Goal: Task Accomplishment & Management: Manage account settings

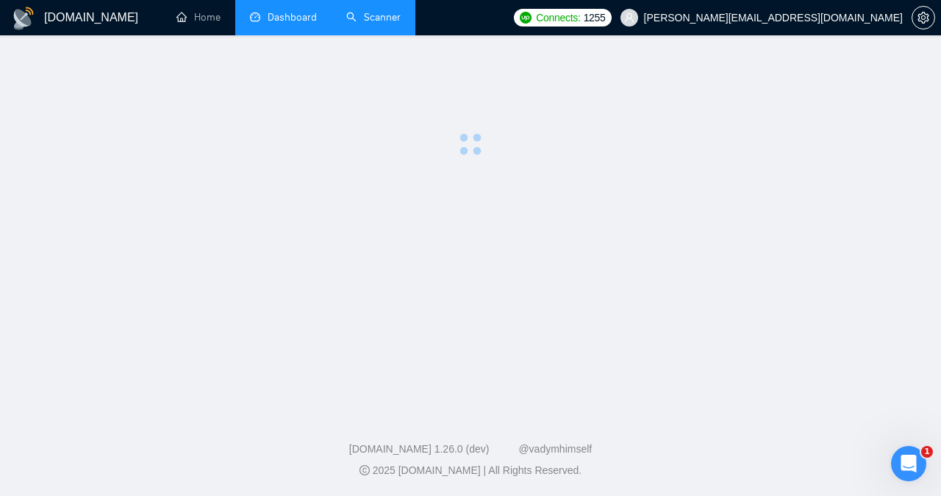
click at [368, 16] on link "Scanner" at bounding box center [373, 17] width 54 height 13
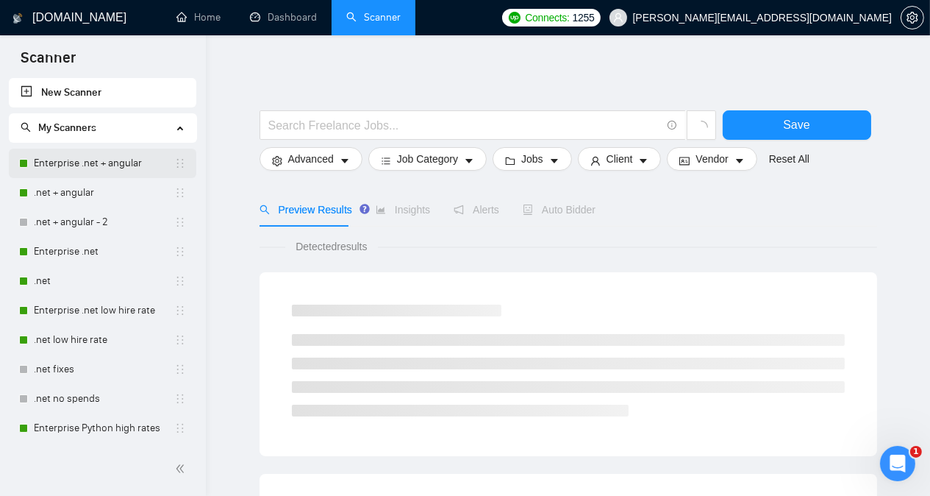
click at [100, 164] on link "Enterprise .net + angular" at bounding box center [104, 163] width 140 height 29
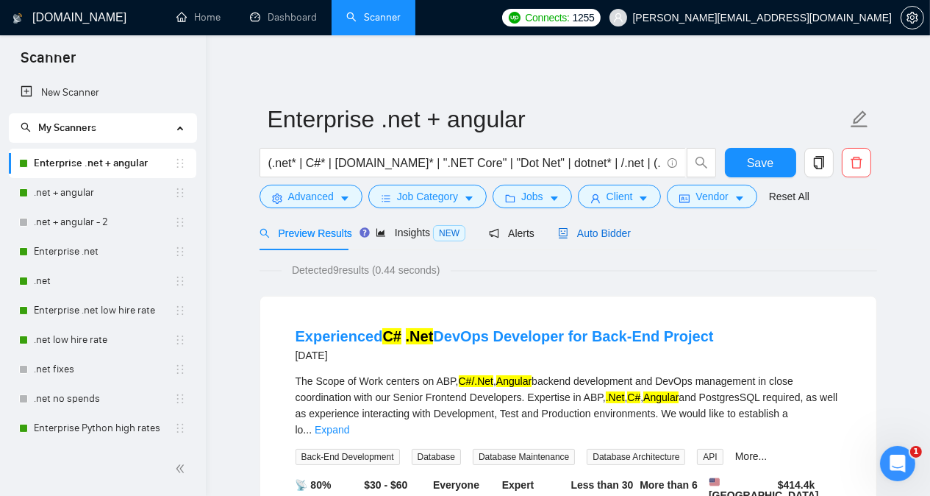
click at [590, 229] on span "Auto Bidder" at bounding box center [594, 233] width 73 height 12
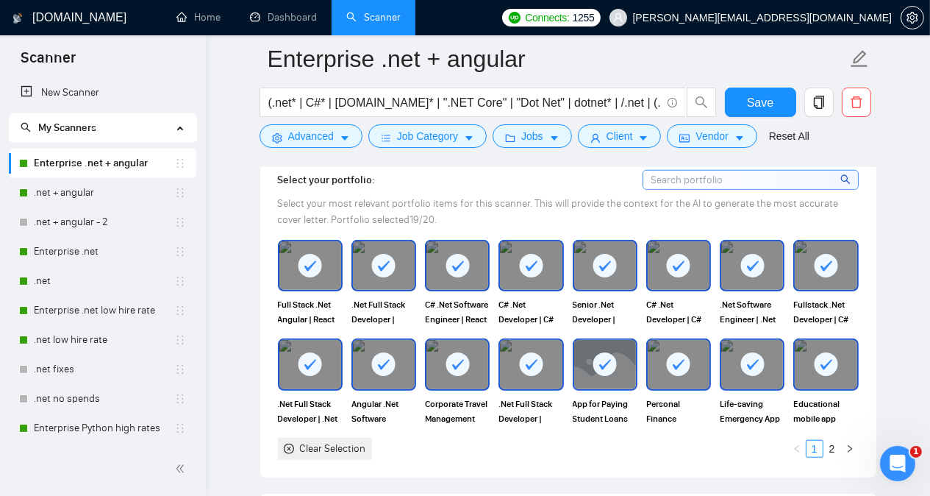
scroll to position [1339, 0]
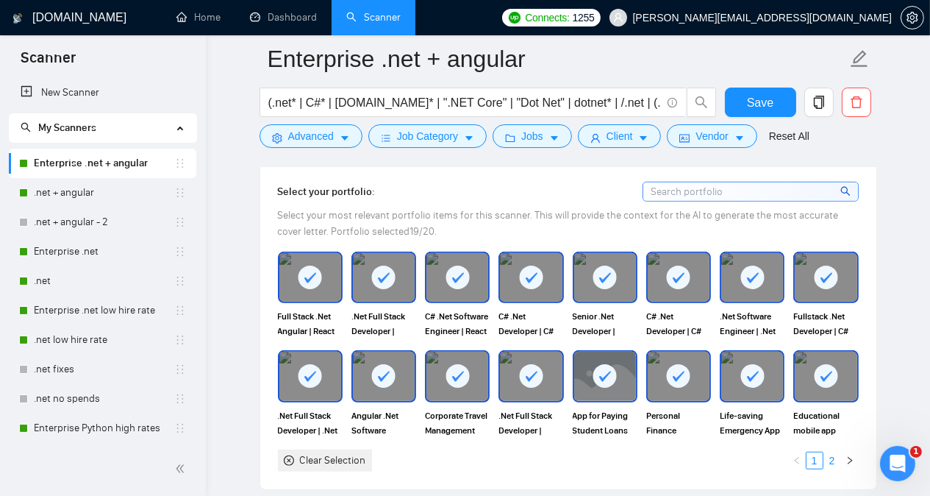
click at [834, 452] on link "2" at bounding box center [833, 460] width 16 height 16
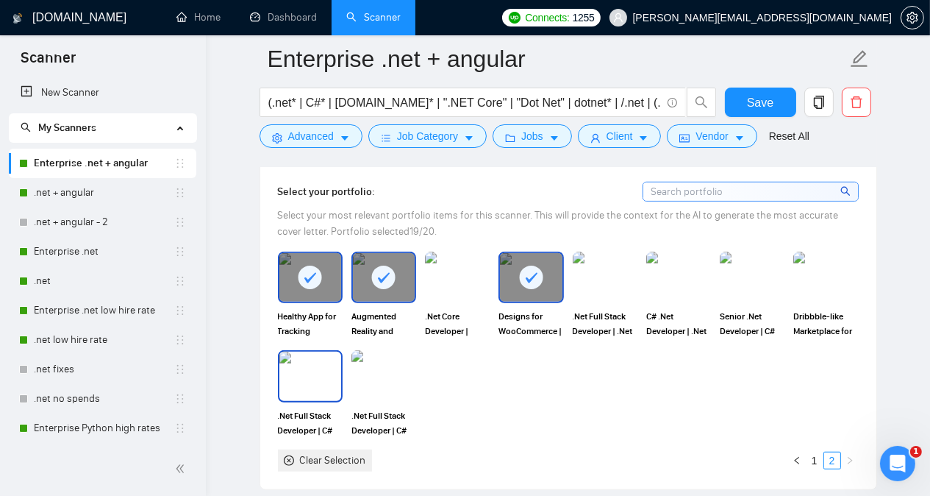
click at [304, 352] on img at bounding box center [310, 376] width 62 height 49
click at [747, 102] on button "Save" at bounding box center [760, 102] width 71 height 29
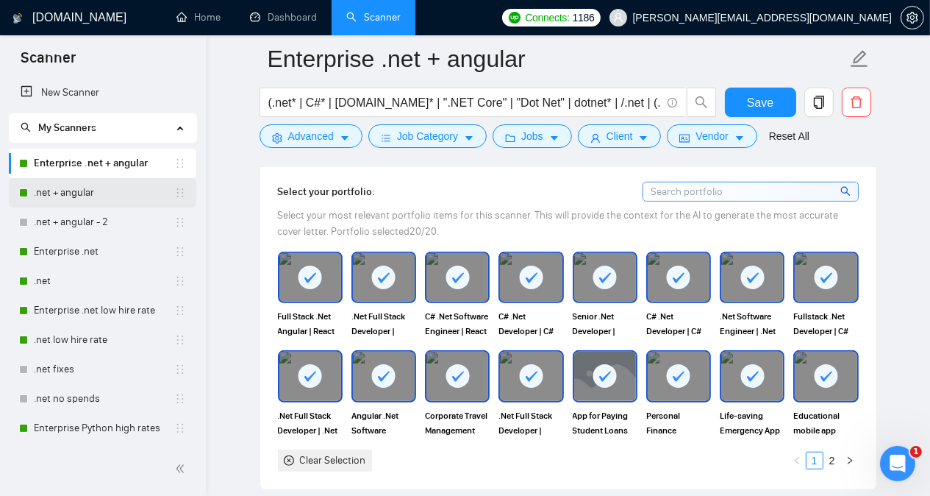
click at [86, 192] on link ".net + angular" at bounding box center [104, 192] width 140 height 29
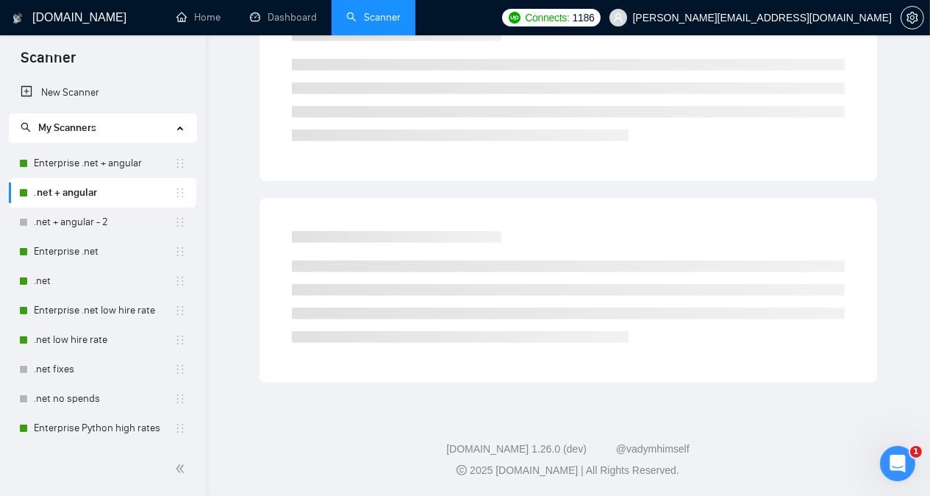
scroll to position [40, 0]
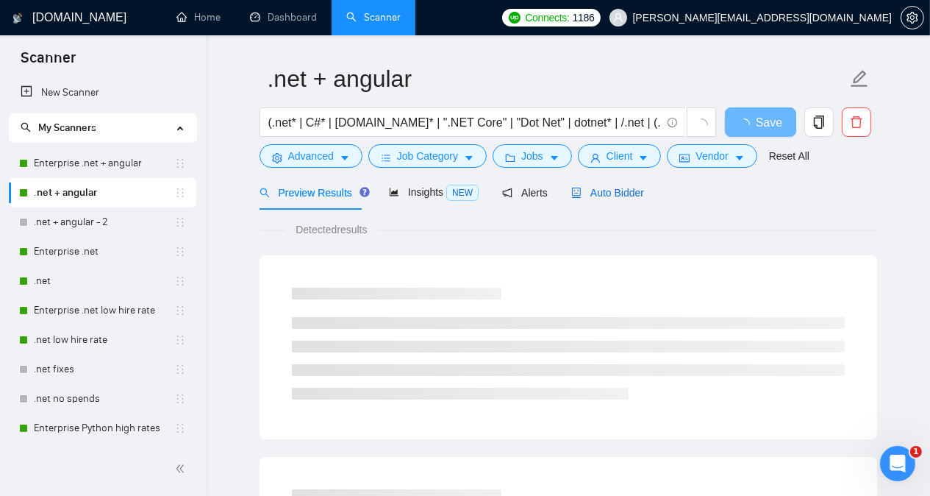
click at [622, 190] on span "Auto Bidder" at bounding box center [607, 193] width 73 height 12
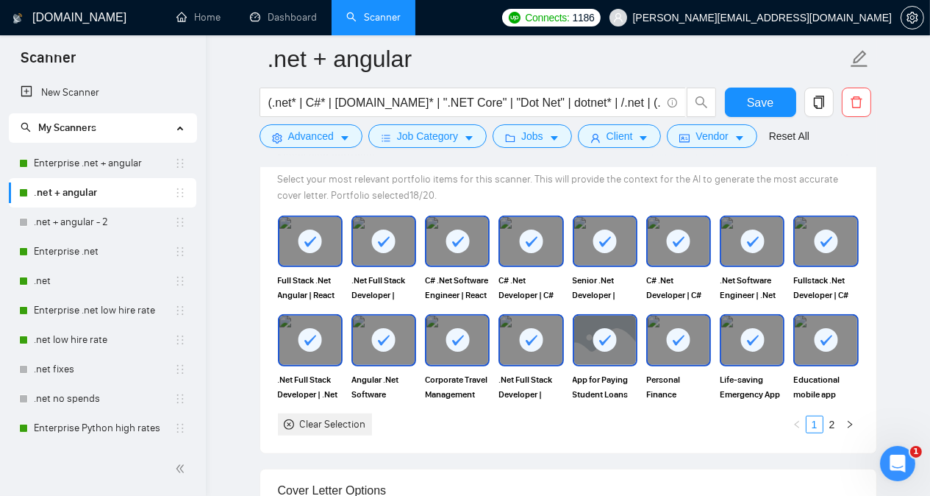
scroll to position [1356, 0]
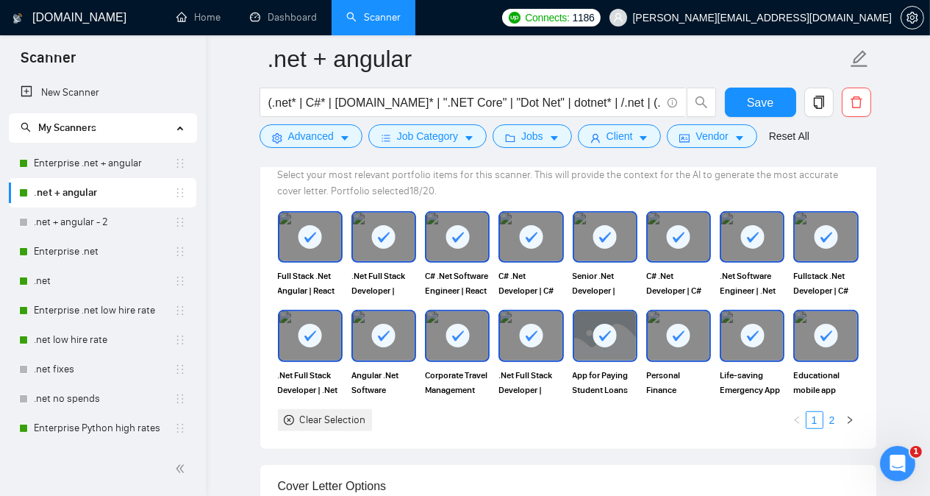
click at [830, 413] on link "2" at bounding box center [833, 420] width 16 height 16
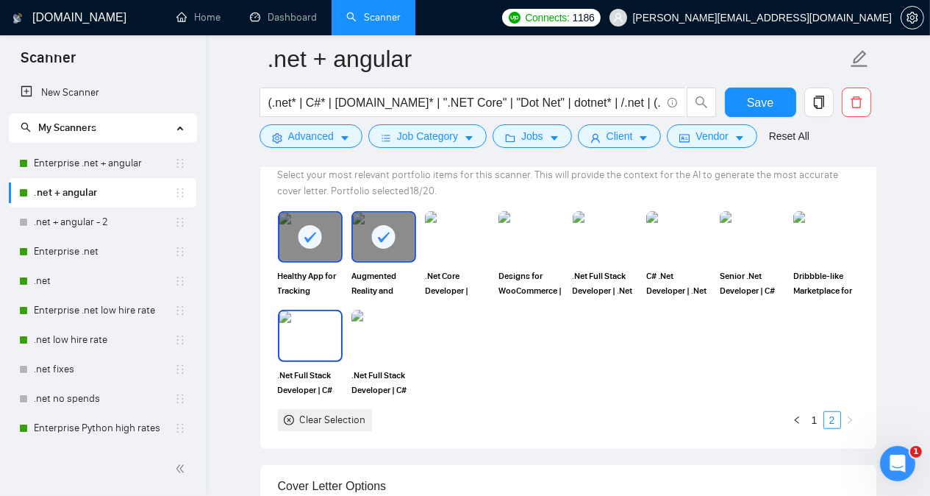
click at [310, 321] on img at bounding box center [310, 335] width 62 height 49
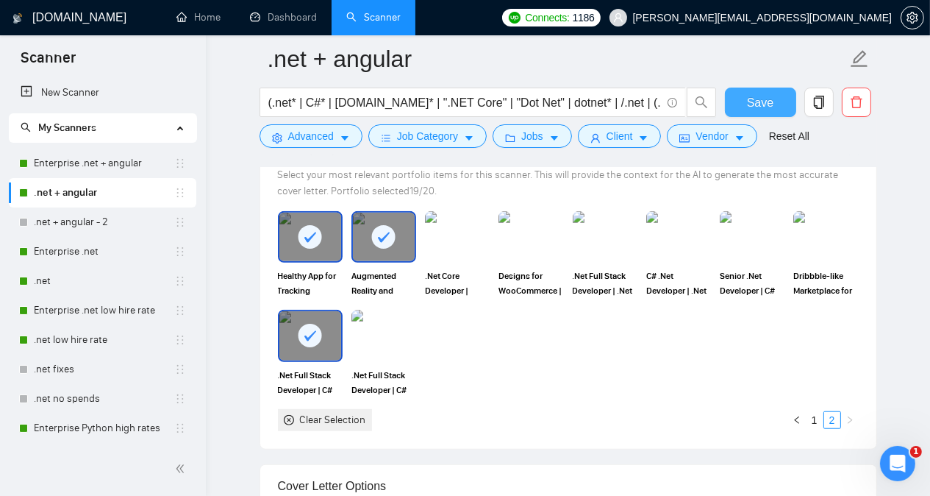
click at [754, 96] on span "Save" at bounding box center [760, 102] width 26 height 18
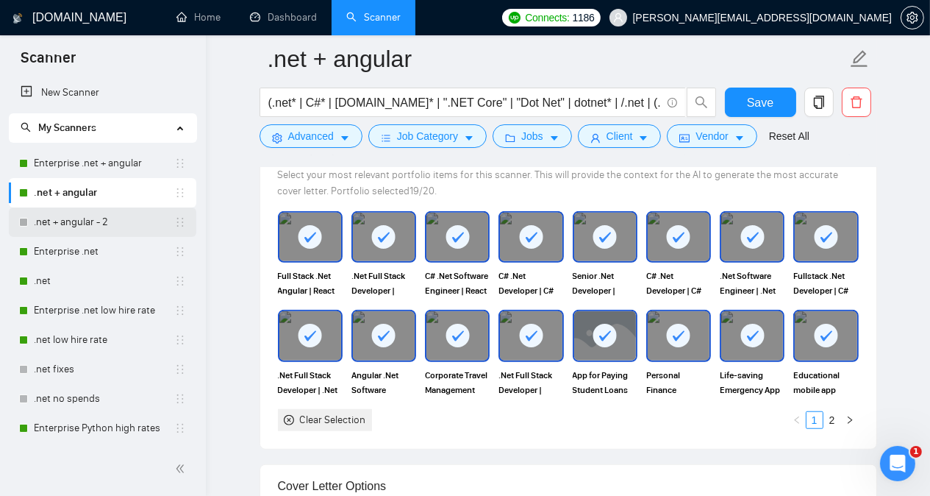
click at [109, 227] on link ".net + angular - 2" at bounding box center [104, 221] width 140 height 29
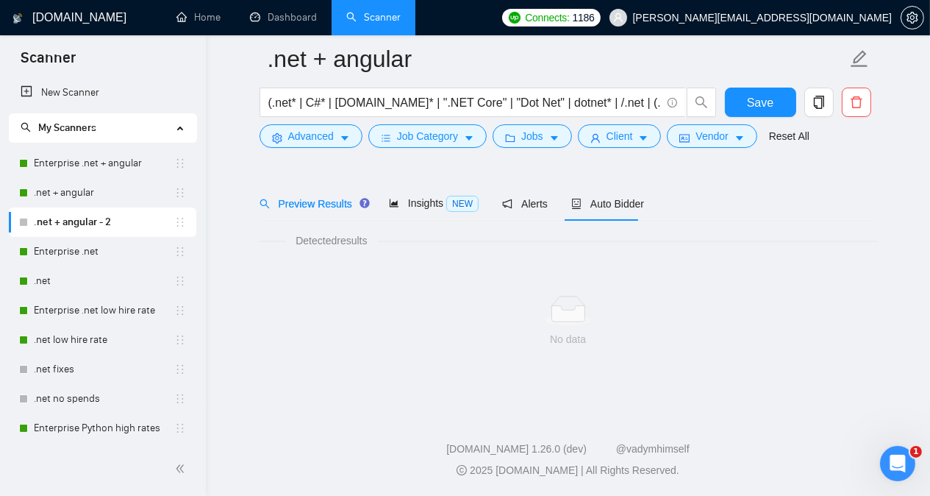
scroll to position [40, 0]
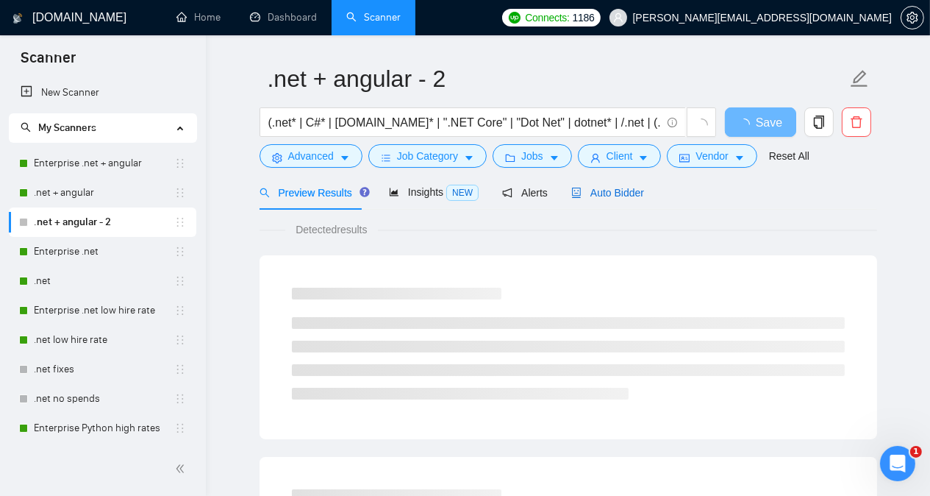
click at [611, 192] on span "Auto Bidder" at bounding box center [607, 193] width 73 height 12
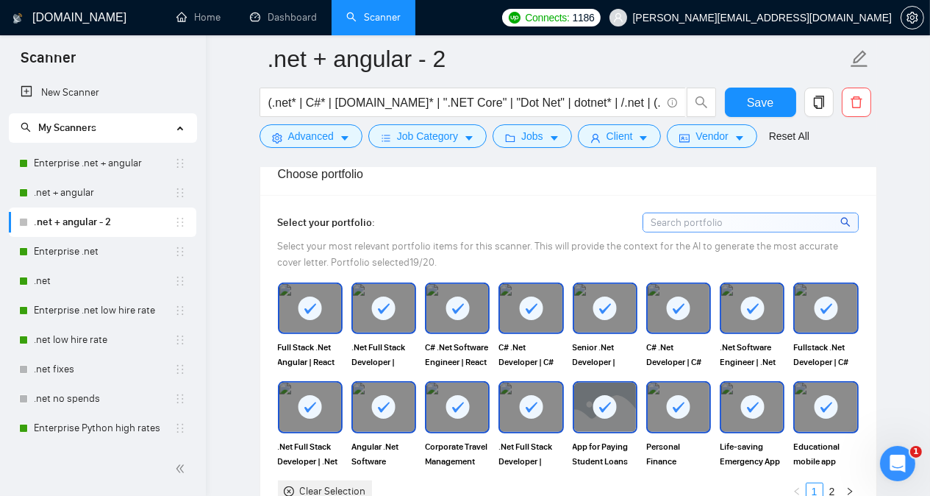
scroll to position [1305, 0]
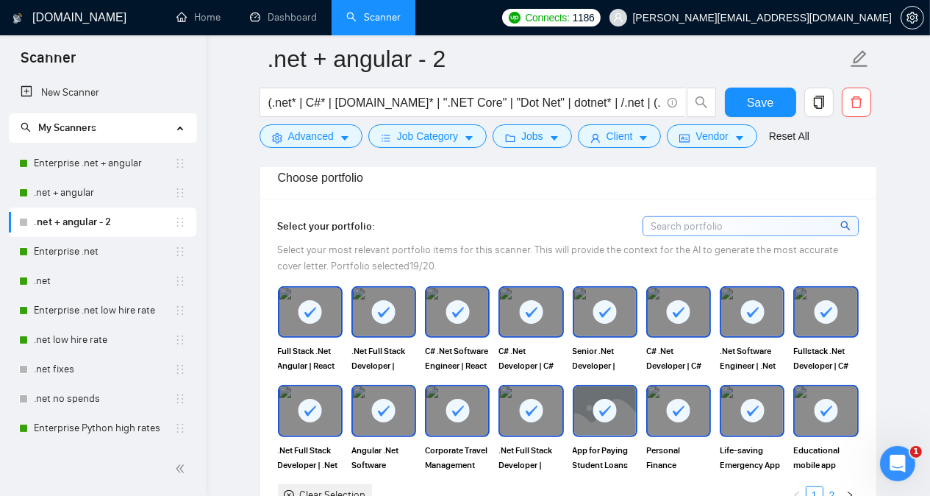
click at [834, 487] on link "2" at bounding box center [833, 495] width 16 height 16
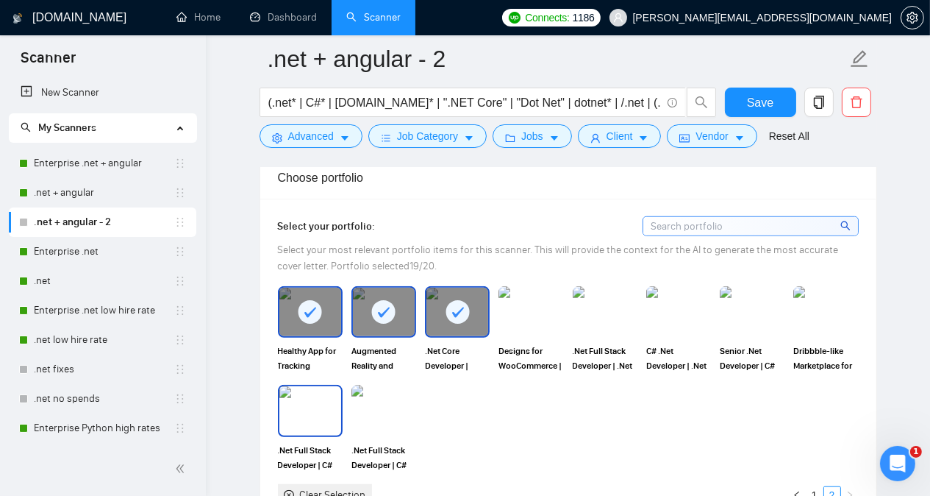
click at [297, 386] on img at bounding box center [310, 410] width 62 height 49
click at [753, 104] on span "Save" at bounding box center [760, 102] width 26 height 18
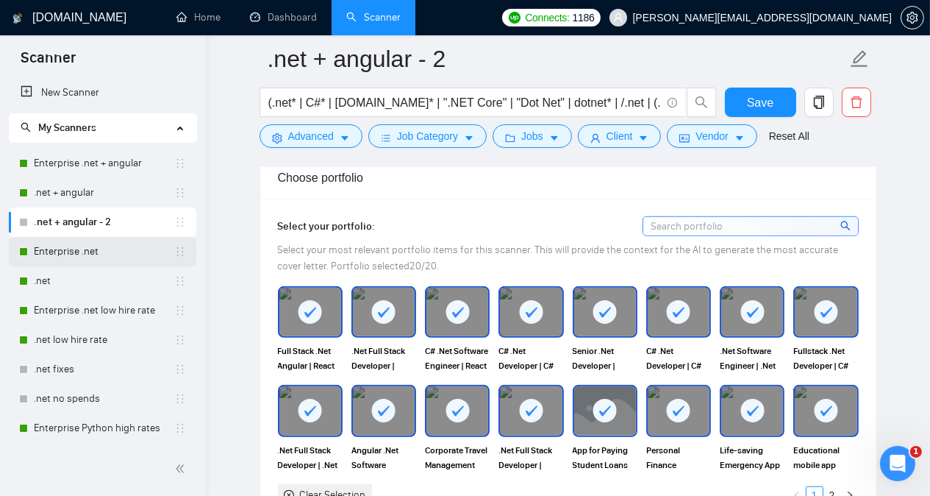
click at [97, 257] on link "Enterprise .net" at bounding box center [104, 251] width 140 height 29
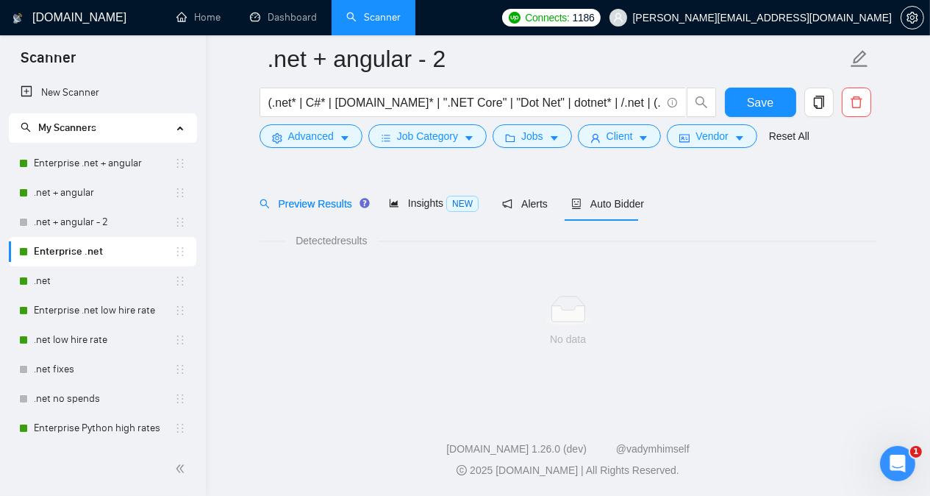
scroll to position [40, 0]
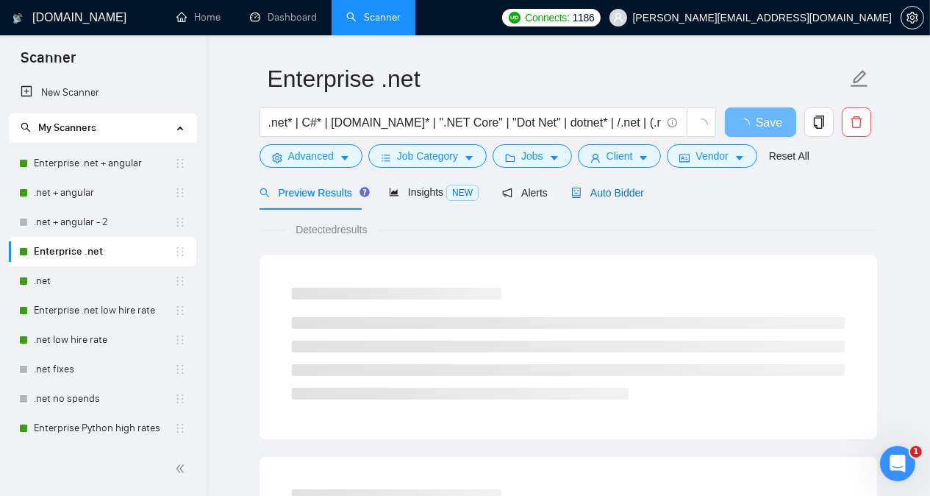
click at [606, 190] on span "Auto Bidder" at bounding box center [607, 193] width 73 height 12
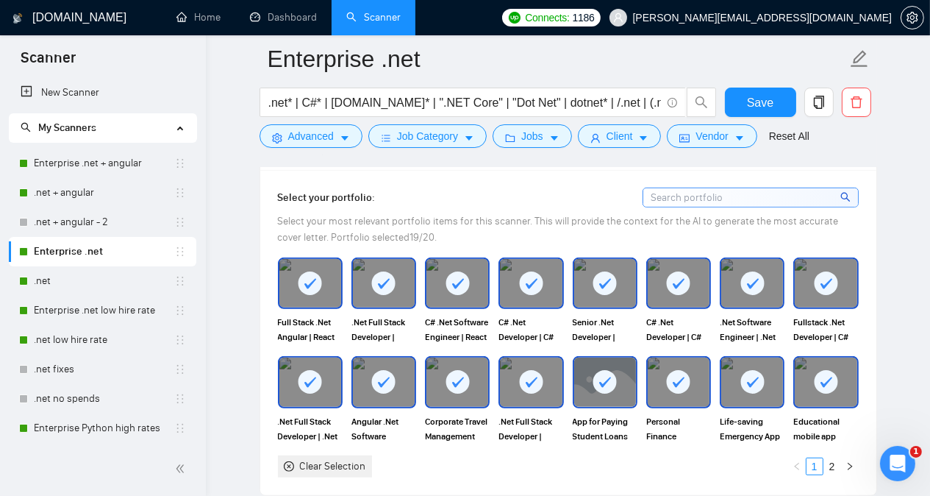
scroll to position [1335, 0]
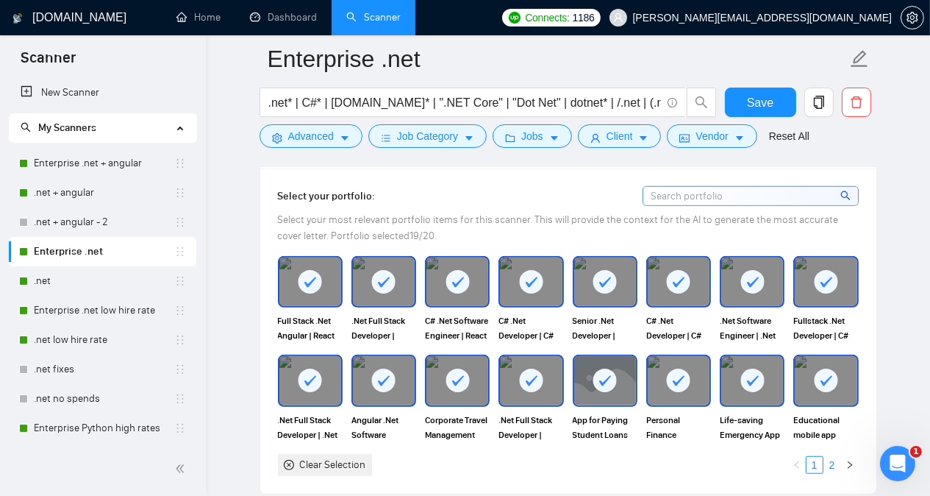
click at [836, 457] on link "2" at bounding box center [833, 465] width 16 height 16
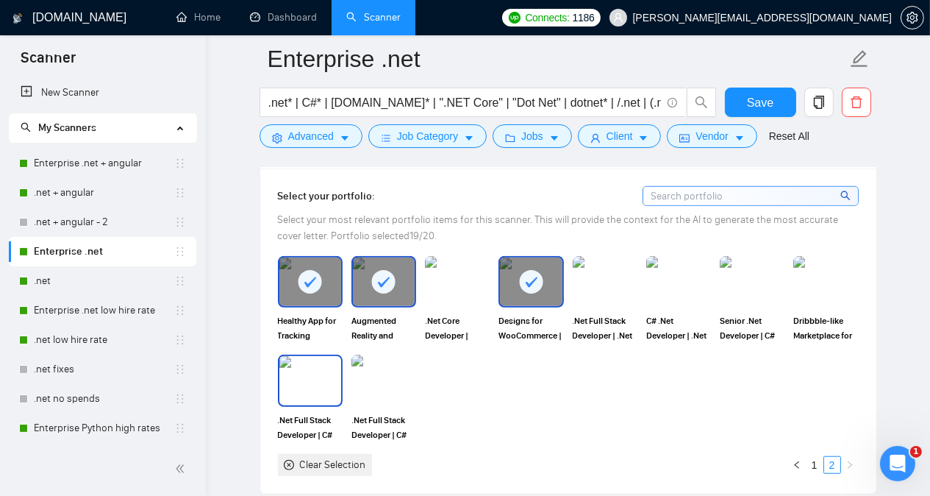
click at [305, 356] on img at bounding box center [310, 380] width 62 height 49
click at [760, 94] on span "Save" at bounding box center [760, 102] width 26 height 18
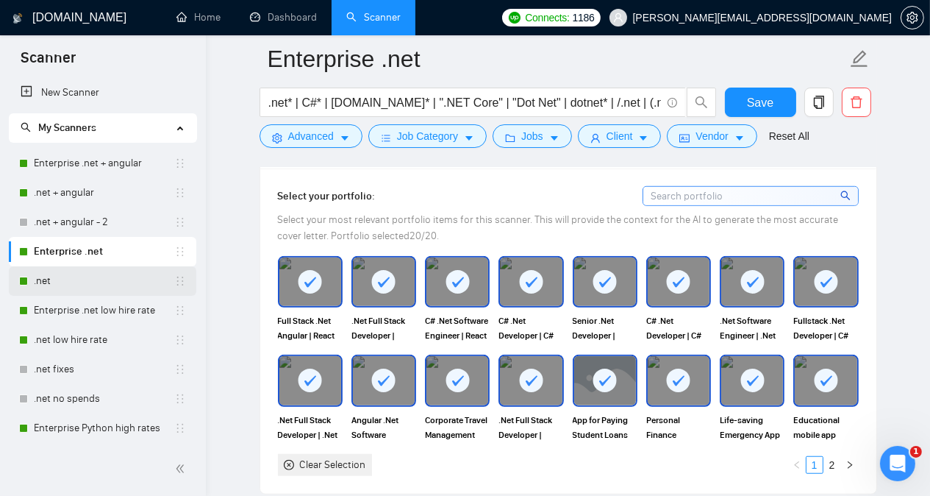
click at [113, 285] on link ".net" at bounding box center [104, 280] width 140 height 29
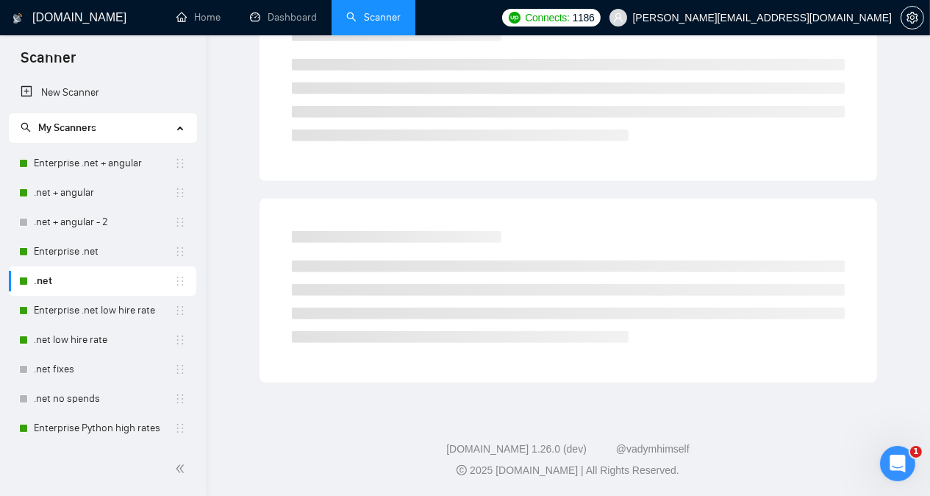
scroll to position [40, 0]
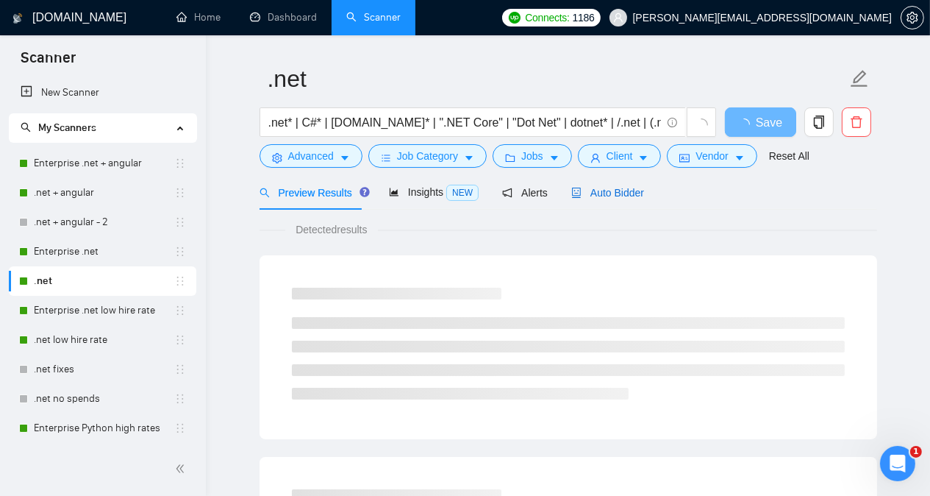
click at [599, 193] on span "Auto Bidder" at bounding box center [607, 193] width 73 height 12
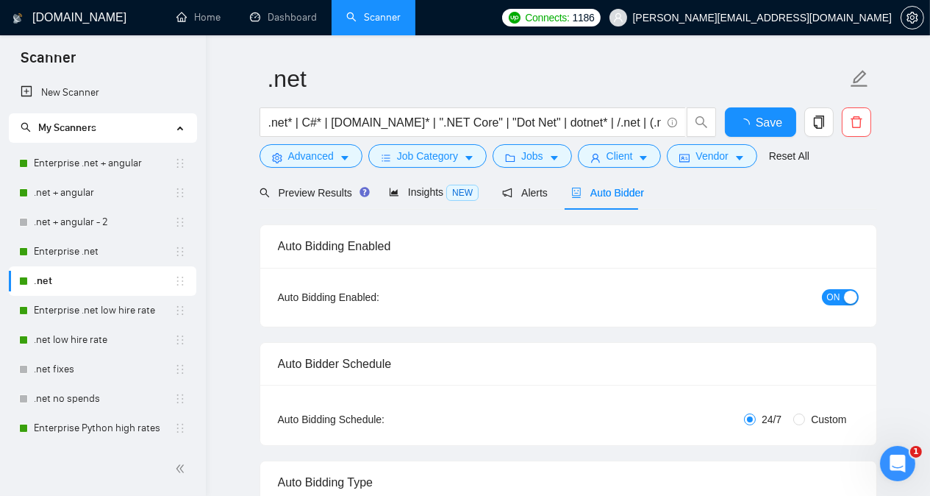
click at [863, 204] on div "Preview Results Insights NEW Alerts Auto Bidder" at bounding box center [569, 192] width 618 height 35
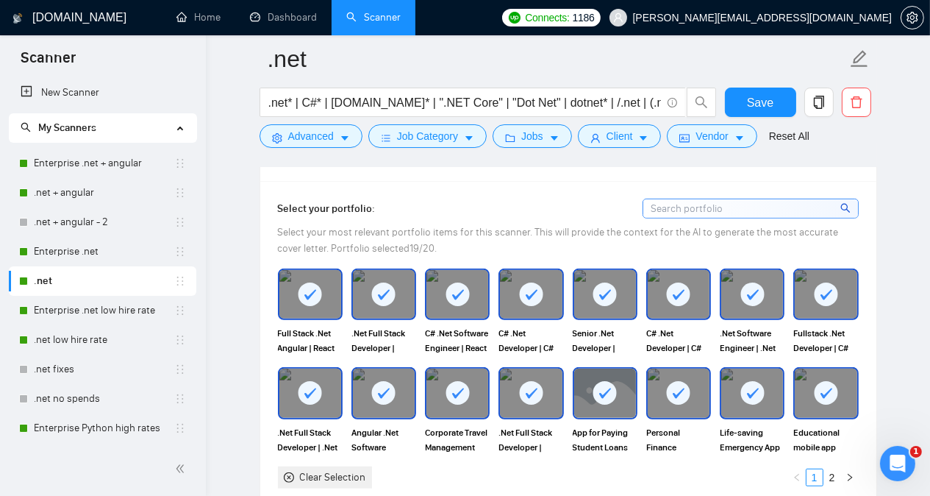
scroll to position [1335, 0]
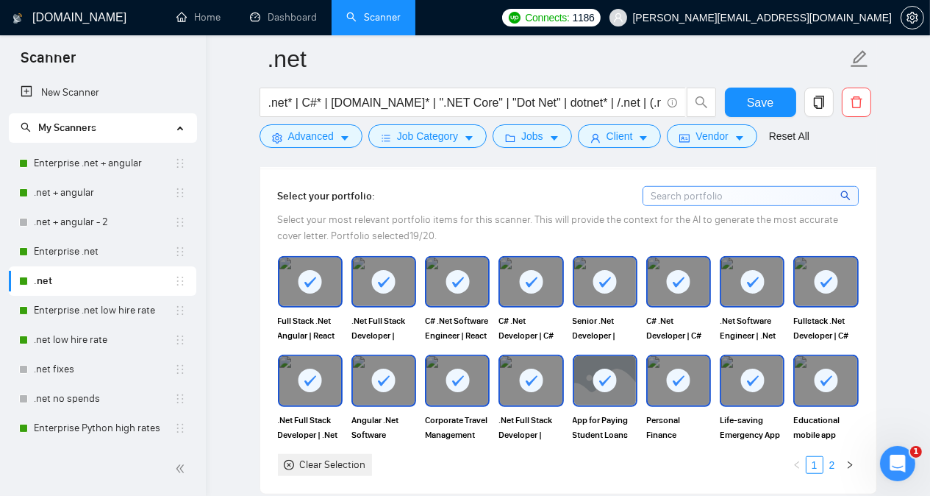
click at [832, 457] on link "2" at bounding box center [833, 465] width 16 height 16
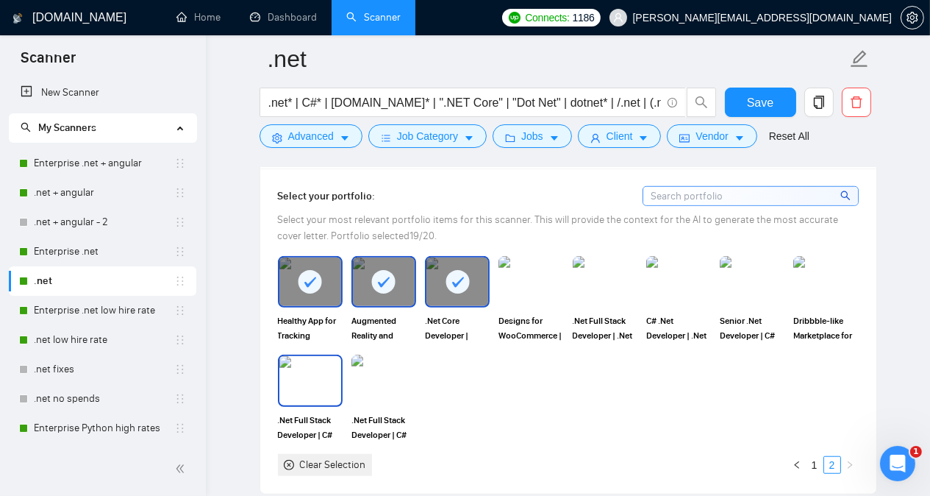
click at [289, 360] on img at bounding box center [310, 380] width 62 height 49
click at [757, 98] on span "Save" at bounding box center [760, 102] width 26 height 18
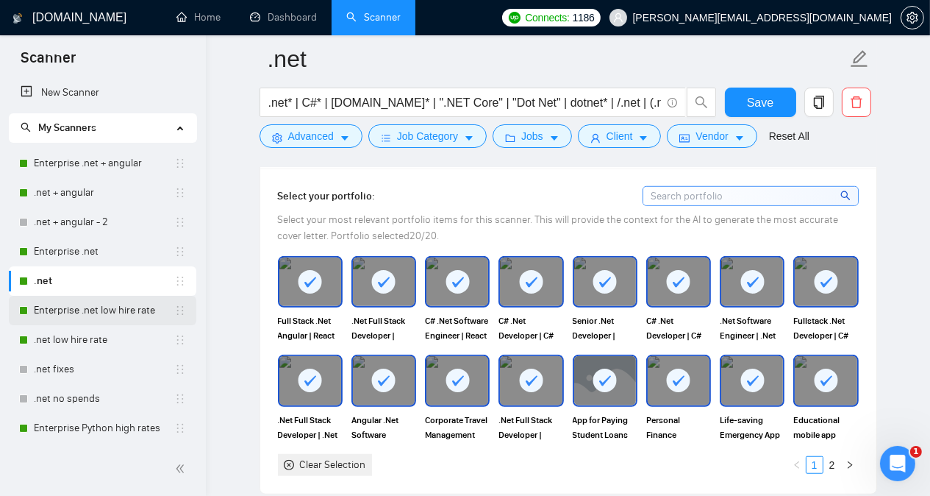
click at [127, 309] on link "Enterprise .net low hire rate" at bounding box center [104, 310] width 140 height 29
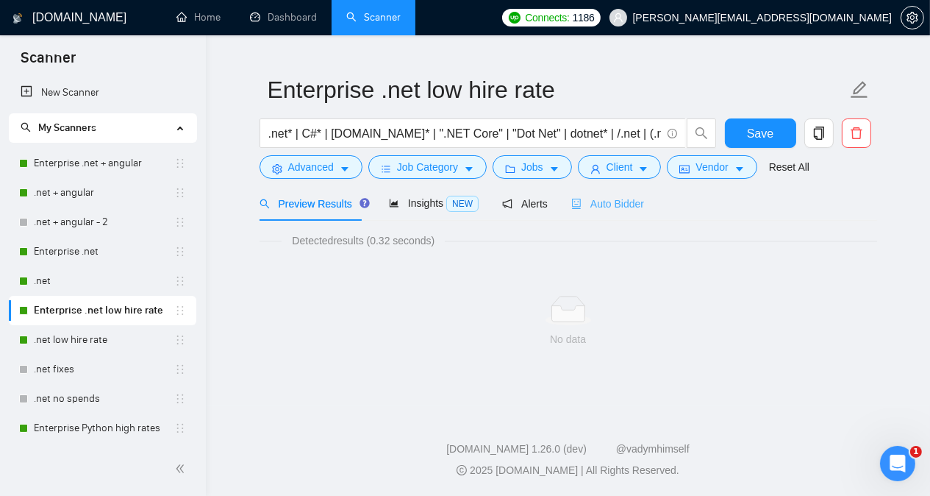
scroll to position [29, 0]
click at [615, 190] on div "Auto Bidder" at bounding box center [607, 204] width 73 height 35
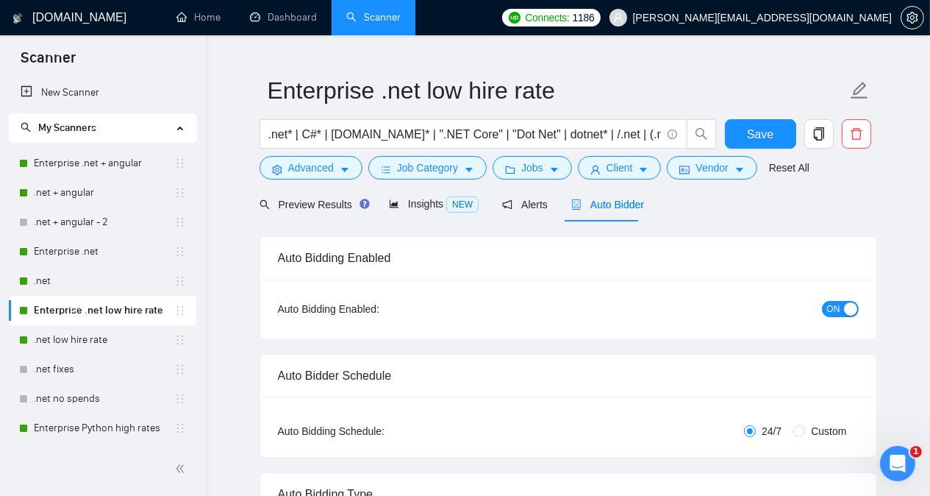
click at [619, 202] on span "Auto Bidder" at bounding box center [607, 205] width 73 height 12
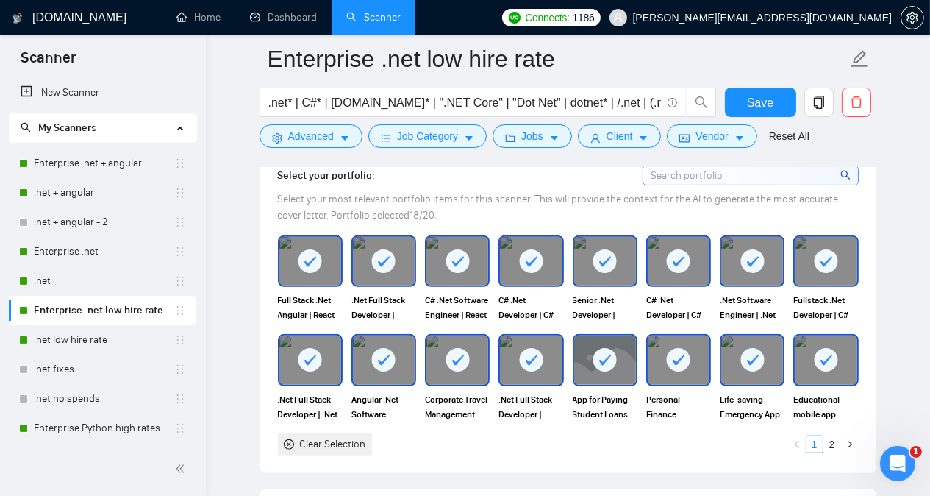
scroll to position [1353, 0]
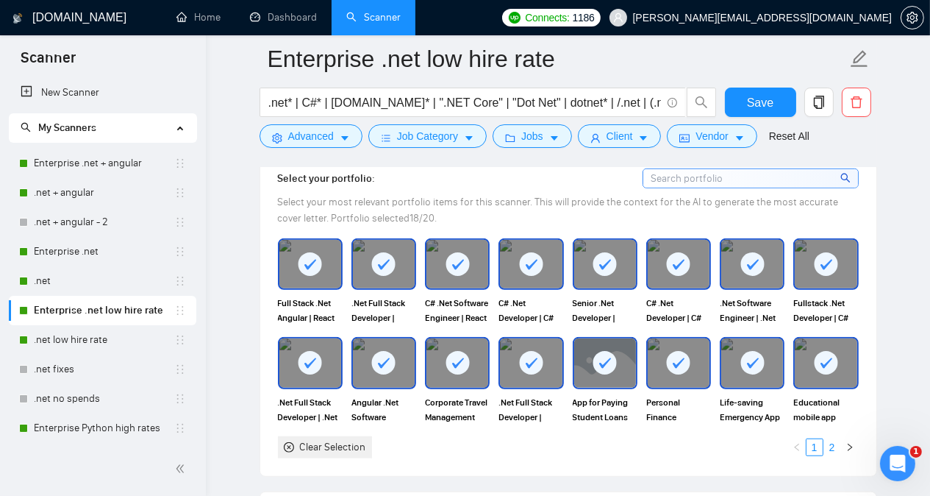
click at [830, 439] on link "2" at bounding box center [833, 447] width 16 height 16
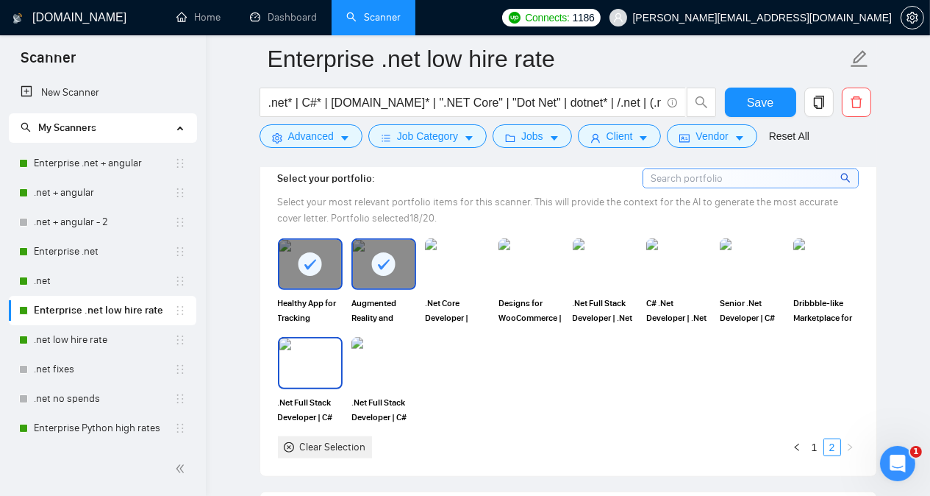
click at [312, 338] on img at bounding box center [310, 362] width 62 height 49
click at [747, 104] on button "Save" at bounding box center [760, 102] width 71 height 29
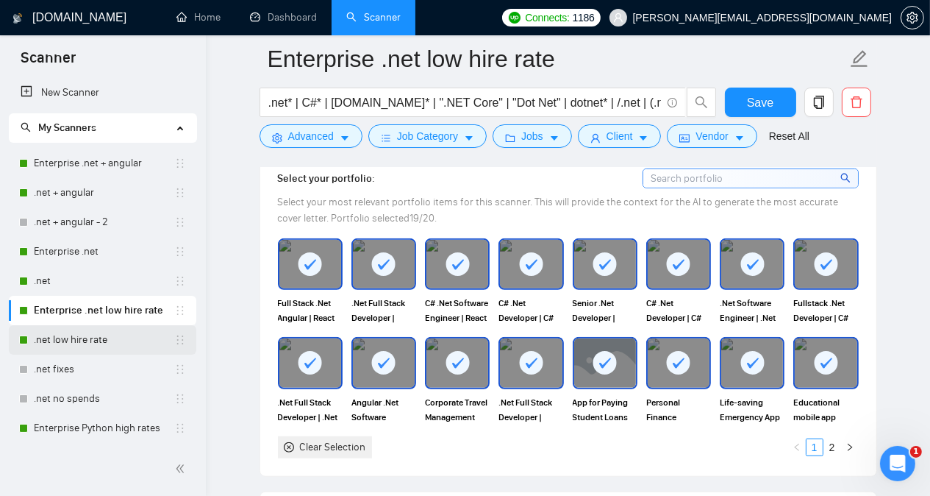
click at [76, 345] on link ".net low hire rate" at bounding box center [104, 339] width 140 height 29
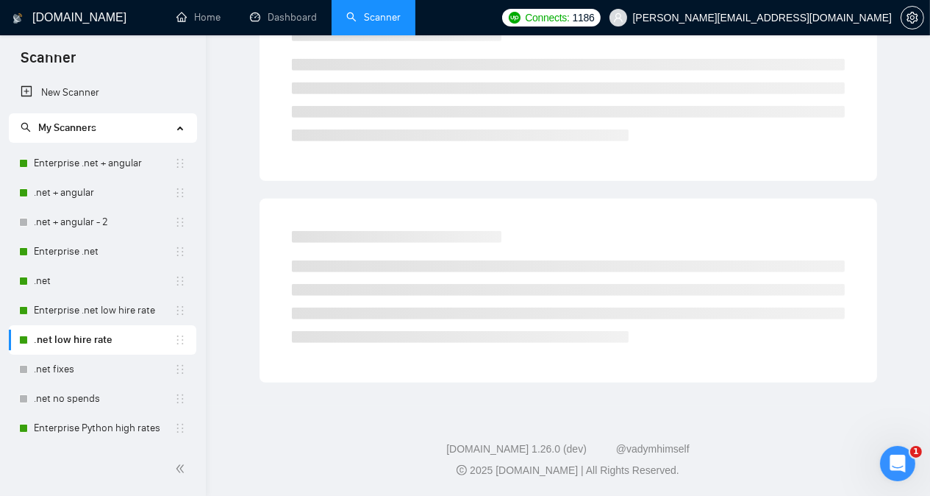
scroll to position [40, 0]
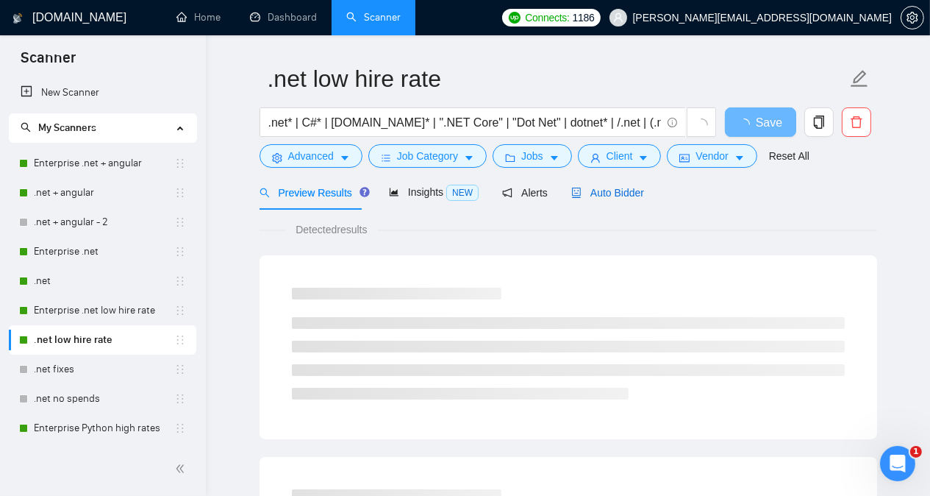
click at [591, 196] on span "Auto Bidder" at bounding box center [607, 193] width 73 height 12
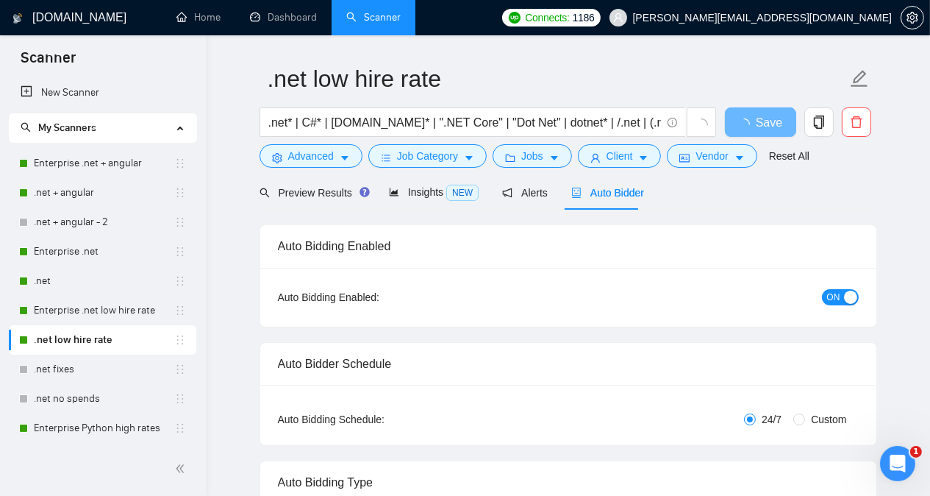
checkbox input "true"
click at [708, 198] on div "Preview Results Insights NEW Alerts Auto Bidder" at bounding box center [569, 192] width 618 height 35
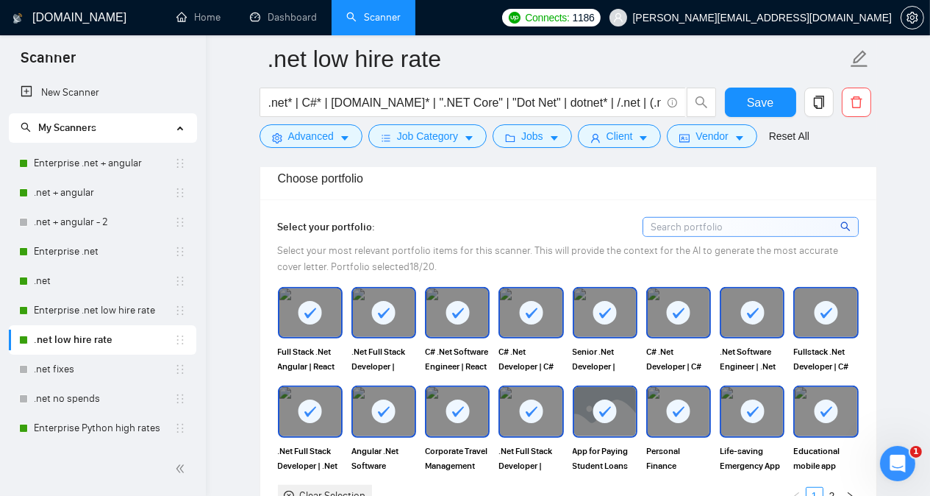
scroll to position [1306, 0]
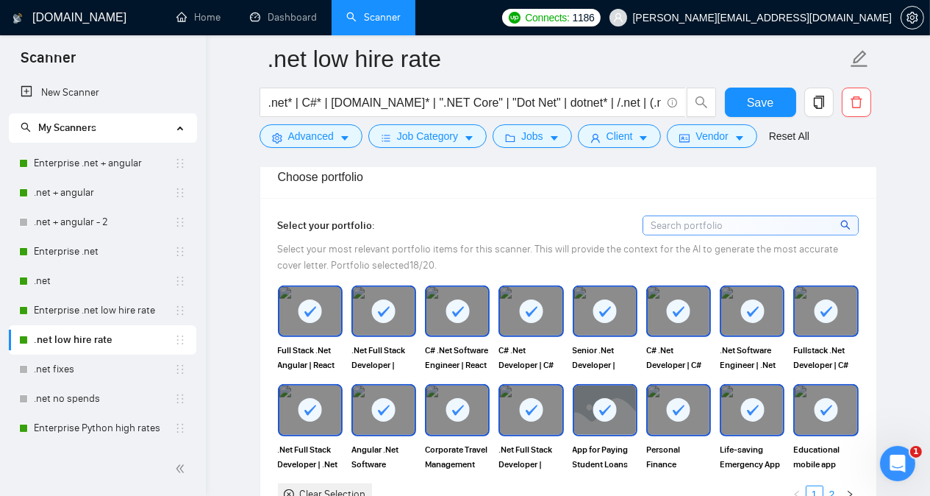
click at [831, 486] on link "2" at bounding box center [833, 494] width 16 height 16
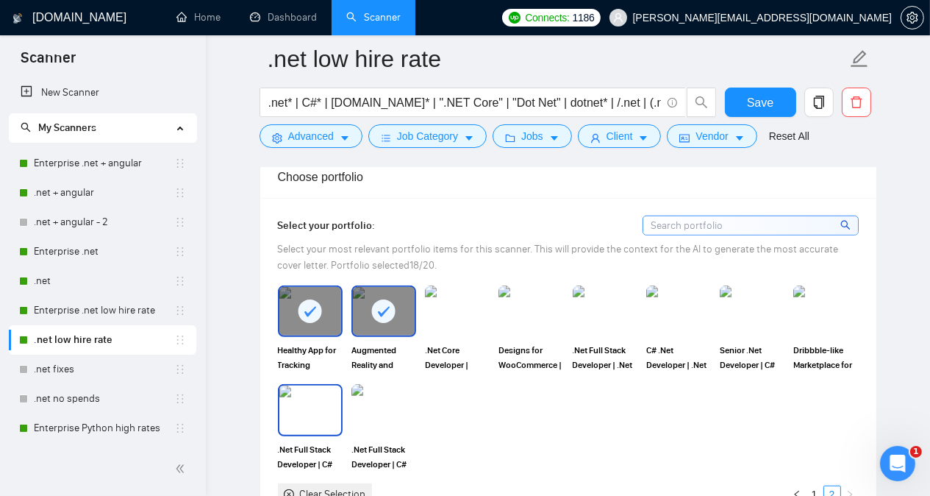
click at [303, 385] on img at bounding box center [310, 409] width 62 height 49
click at [774, 99] on button "Save" at bounding box center [760, 102] width 71 height 29
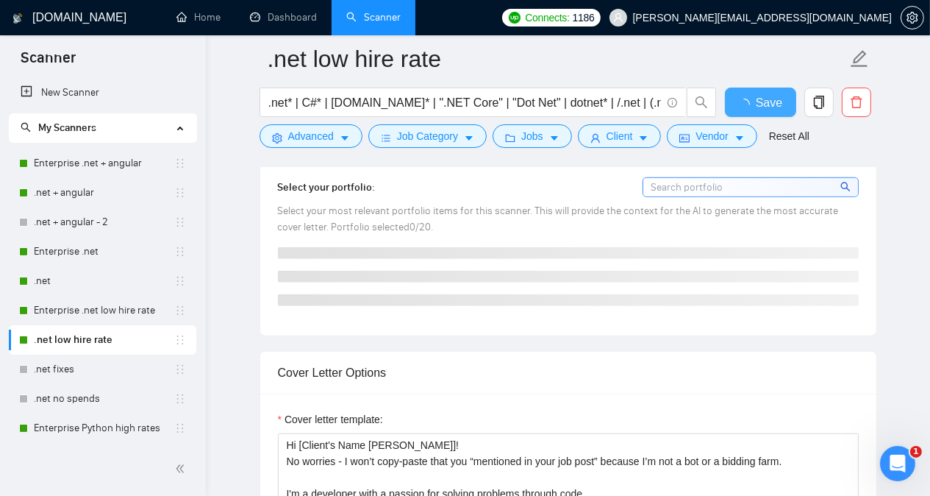
checkbox input "true"
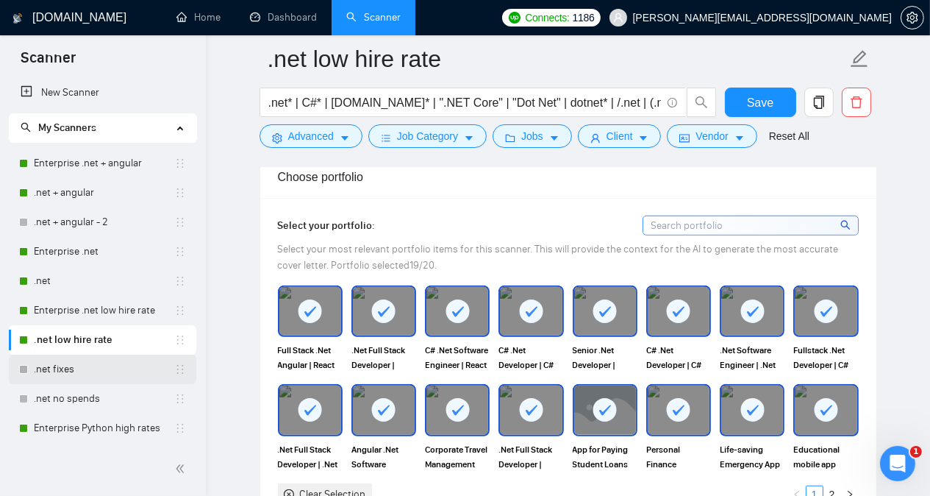
click at [104, 368] on link ".net fixes" at bounding box center [104, 369] width 140 height 29
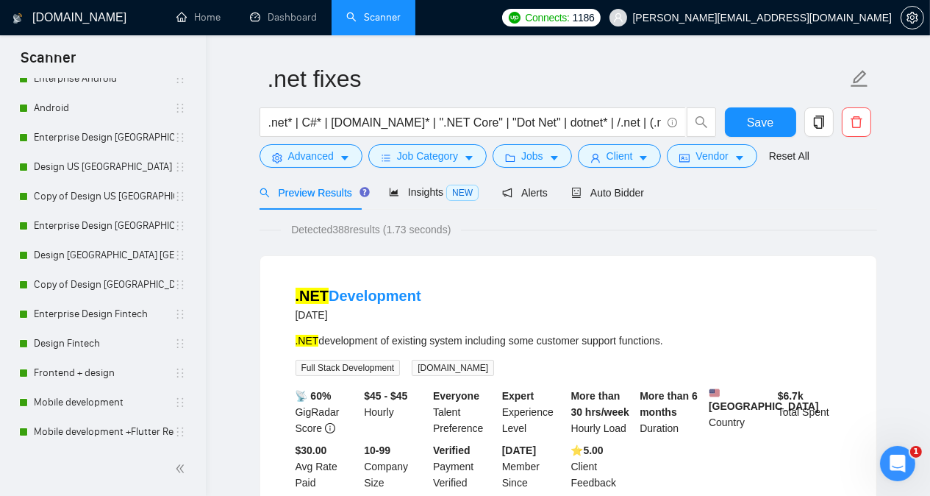
scroll to position [911, 0]
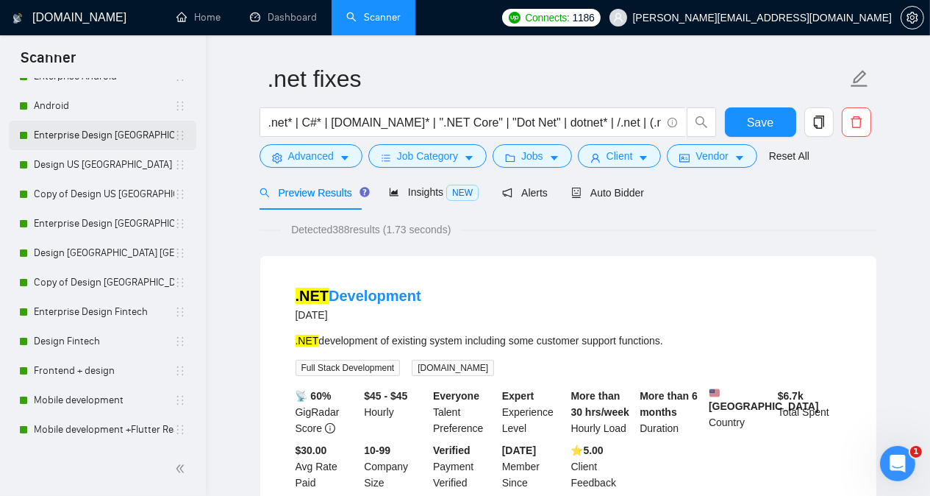
click at [124, 131] on link "Enterprise Design [GEOGRAPHIC_DATA] [GEOGRAPHIC_DATA]" at bounding box center [104, 135] width 140 height 29
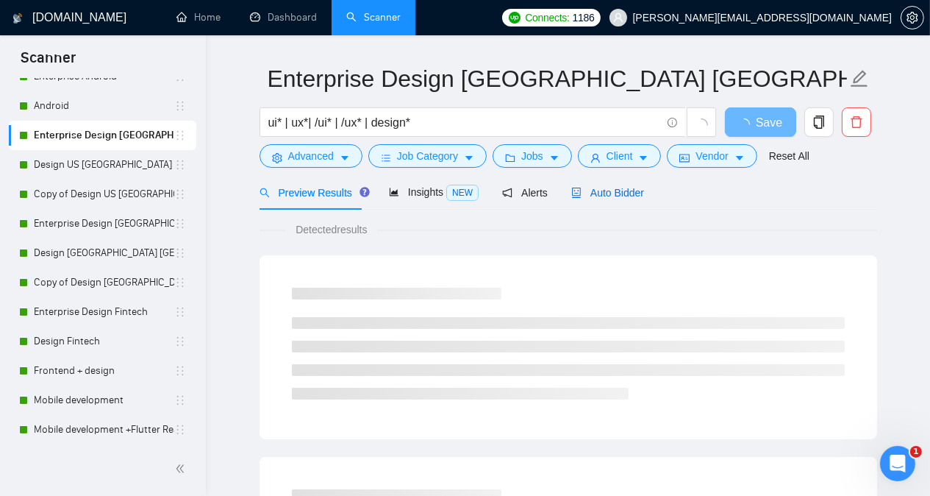
click at [591, 195] on span "Auto Bidder" at bounding box center [607, 193] width 73 height 12
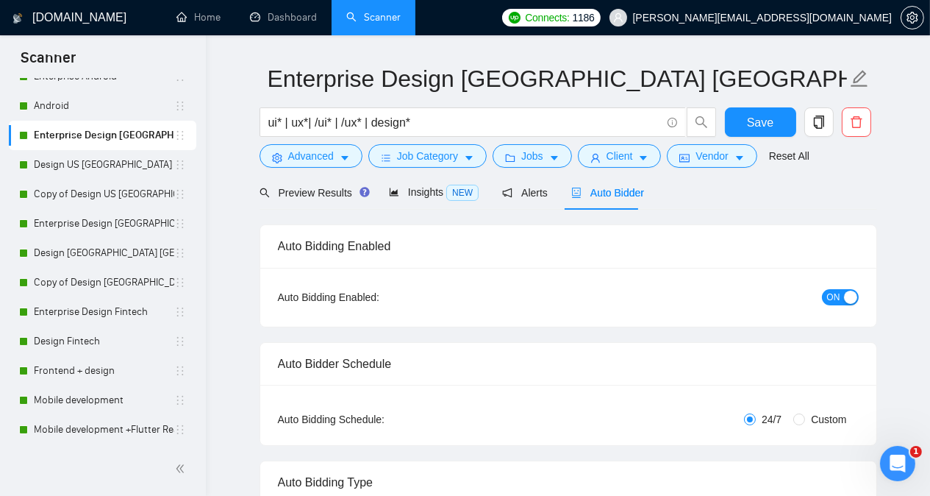
click at [618, 225] on div "Auto Bidding Enabled" at bounding box center [568, 246] width 581 height 42
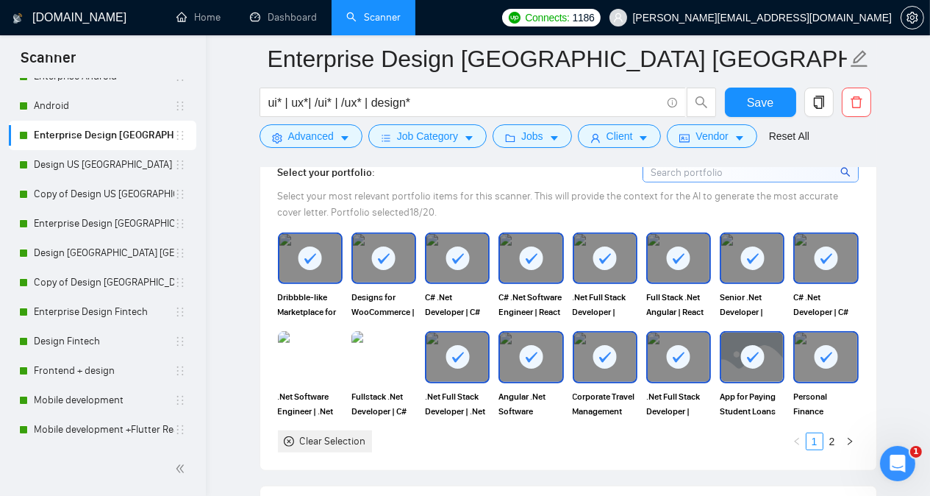
scroll to position [1394, 0]
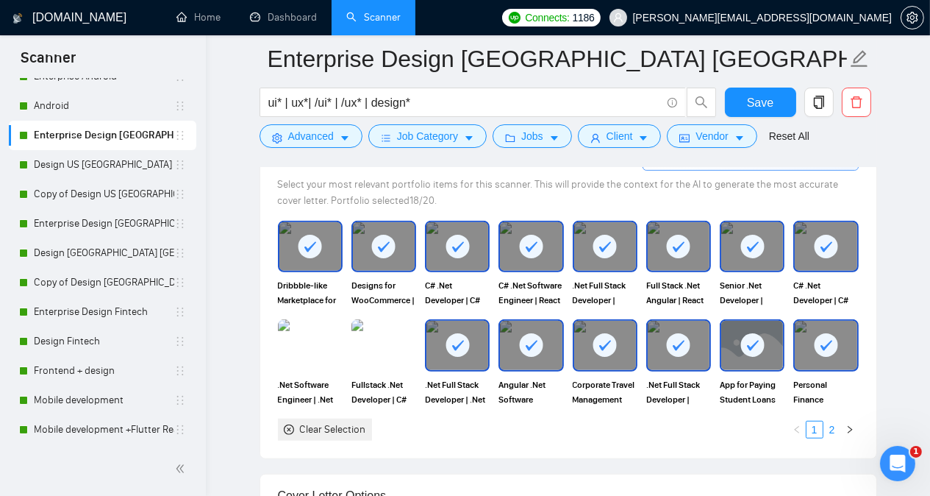
click at [830, 427] on link "2" at bounding box center [833, 429] width 16 height 16
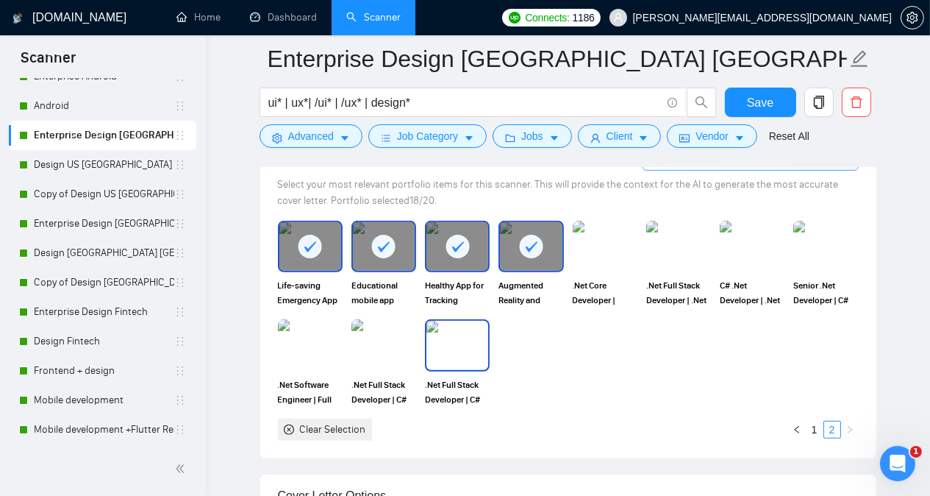
click at [463, 337] on img at bounding box center [458, 345] width 62 height 49
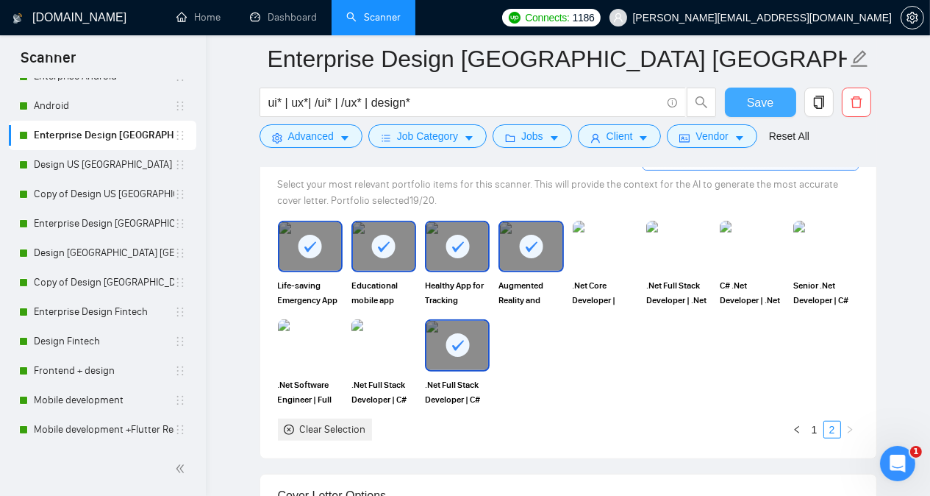
click at [757, 96] on span "Save" at bounding box center [760, 102] width 26 height 18
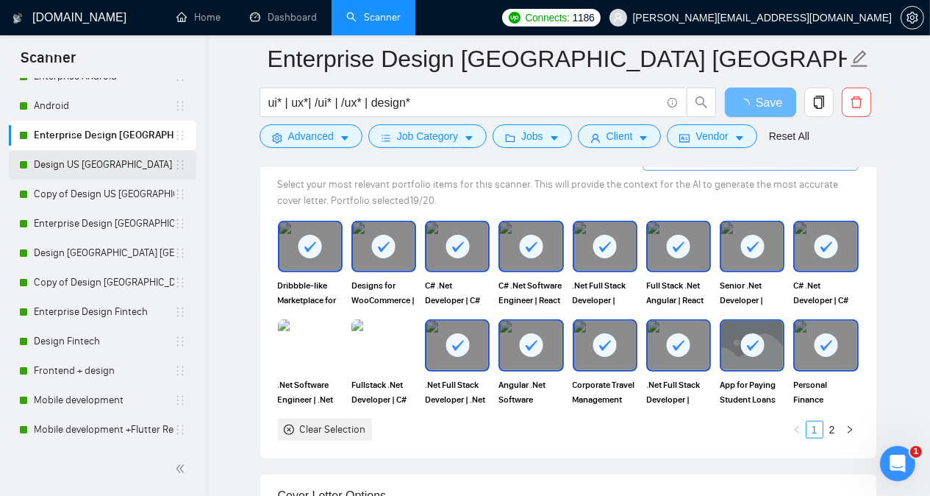
click at [91, 163] on link "Design US [GEOGRAPHIC_DATA]" at bounding box center [104, 164] width 140 height 29
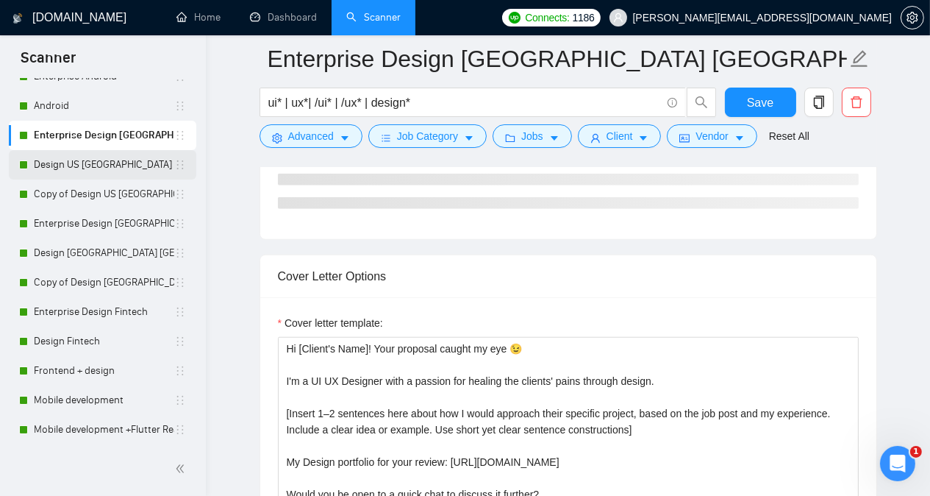
scroll to position [40, 0]
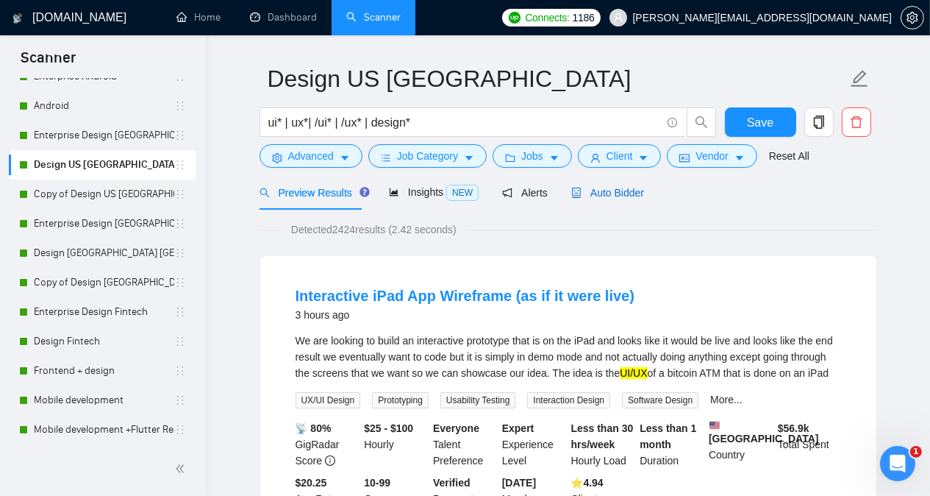
click at [605, 193] on span "Auto Bidder" at bounding box center [607, 193] width 73 height 12
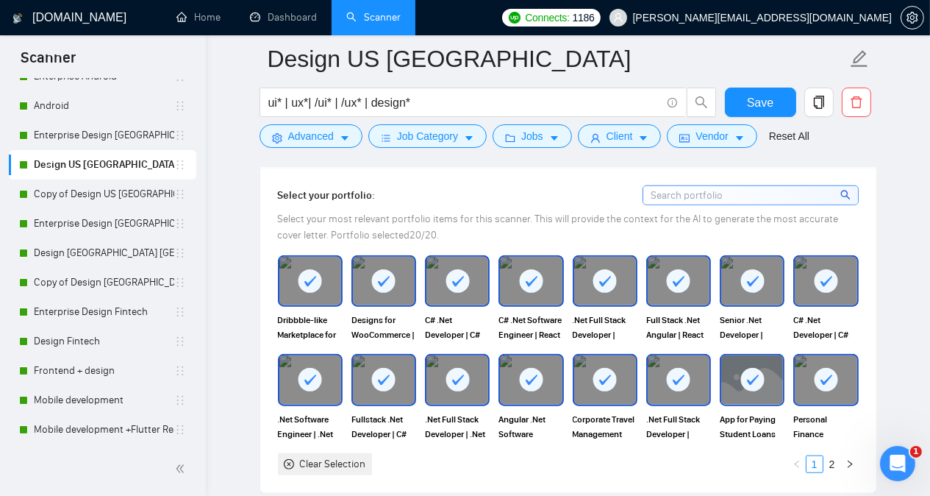
scroll to position [1570, 0]
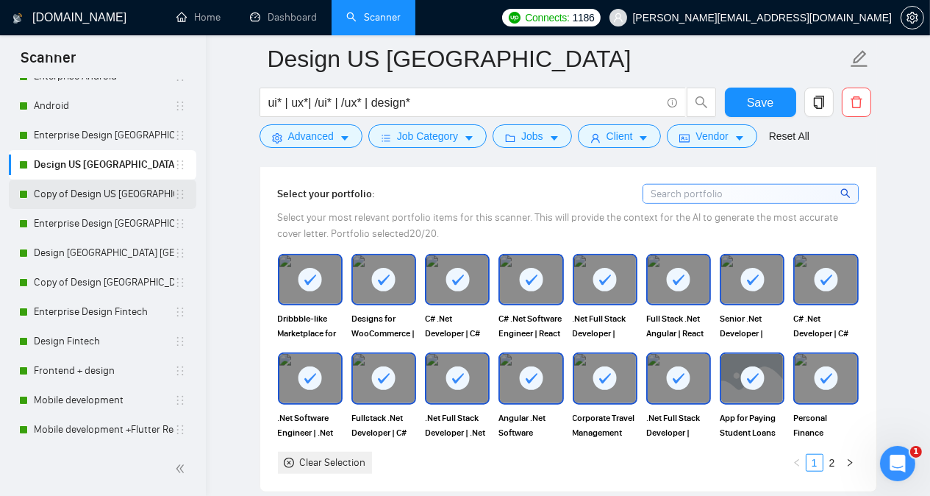
click at [110, 194] on link "Copy of Design US [GEOGRAPHIC_DATA]" at bounding box center [104, 193] width 140 height 29
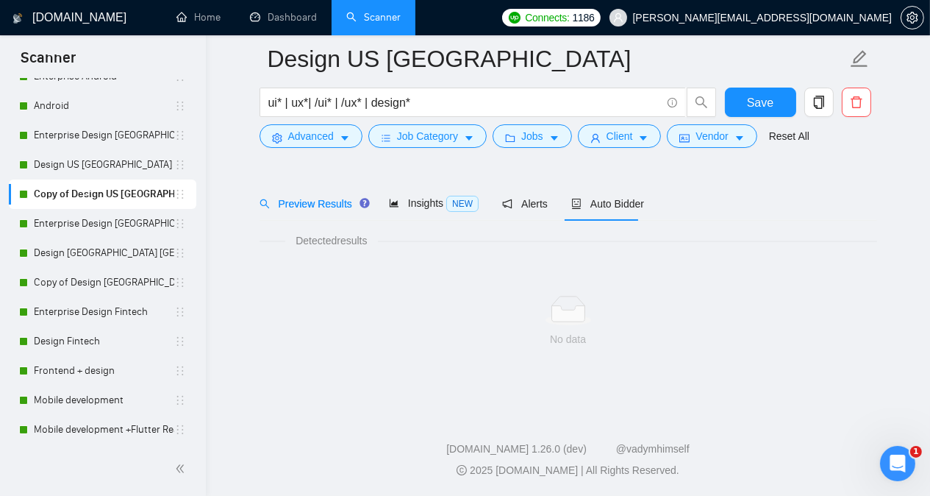
scroll to position [40, 0]
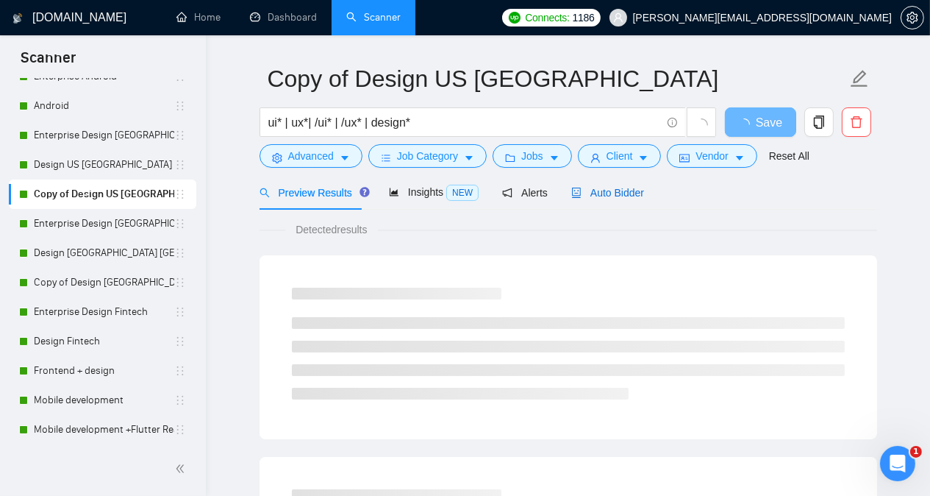
click at [588, 187] on span "Auto Bidder" at bounding box center [607, 193] width 73 height 12
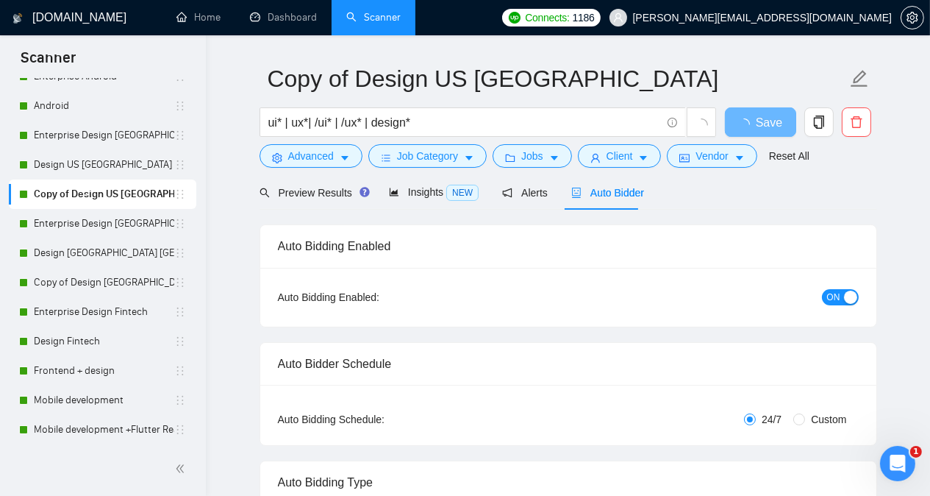
radio input "false"
radio input "true"
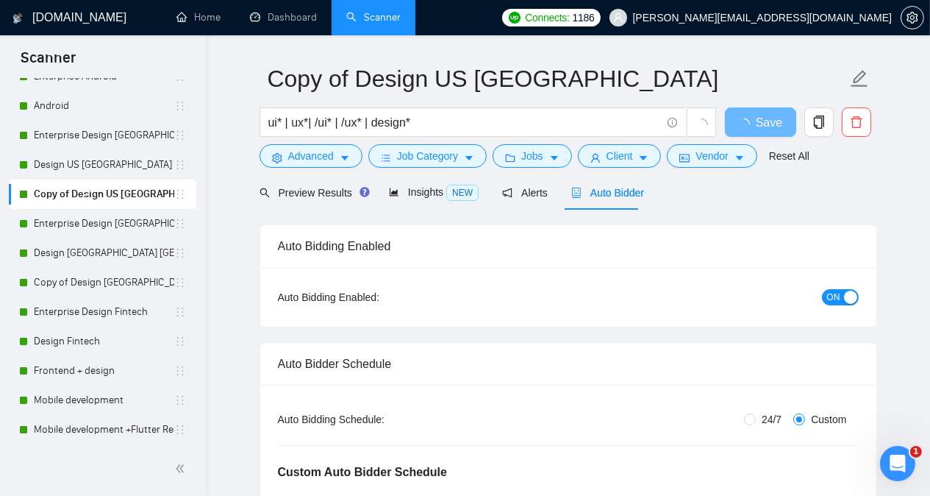
click at [683, 204] on div "Preview Results Insights NEW Alerts Auto Bidder" at bounding box center [569, 192] width 618 height 35
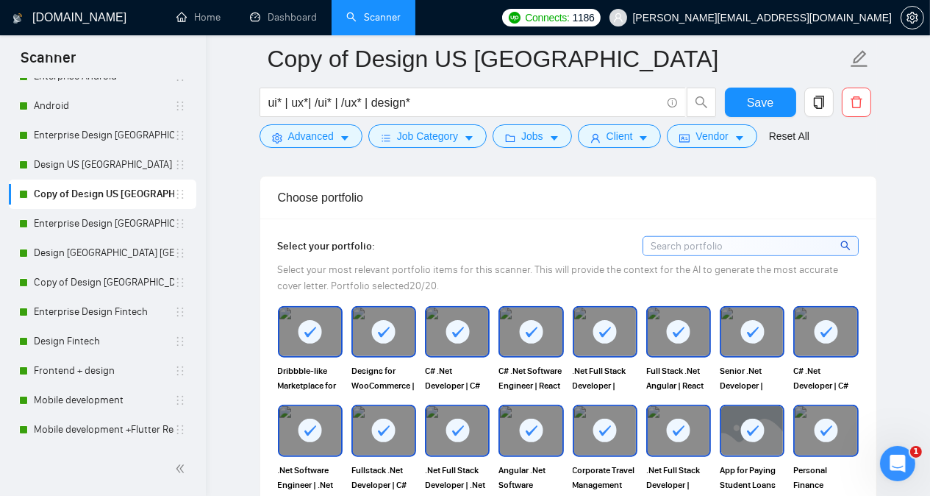
scroll to position [1541, 0]
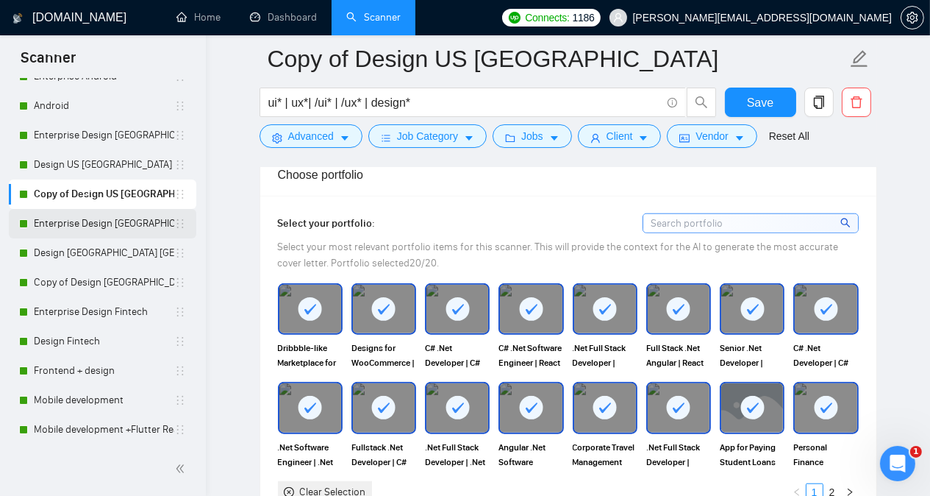
click at [130, 222] on link "Enterprise Design [GEOGRAPHIC_DATA] [GEOGRAPHIC_DATA] other countries" at bounding box center [104, 223] width 140 height 29
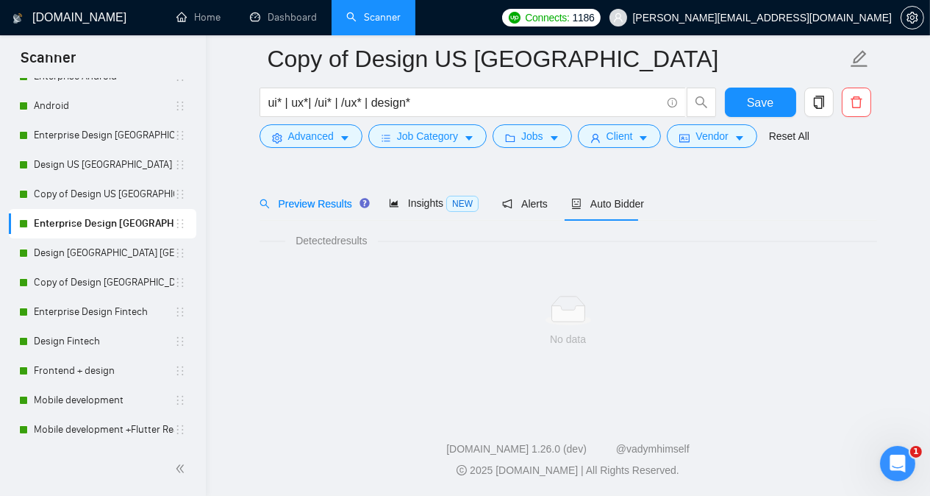
scroll to position [40, 0]
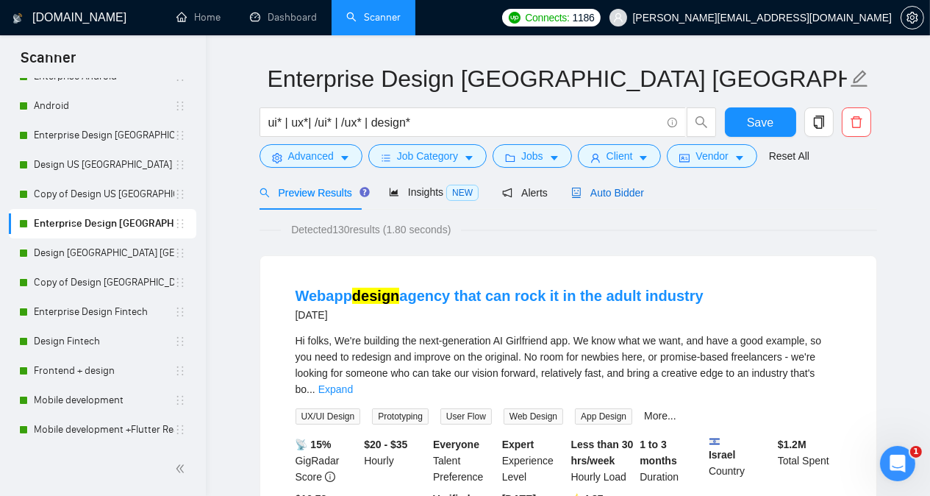
click at [601, 193] on span "Auto Bidder" at bounding box center [607, 193] width 73 height 12
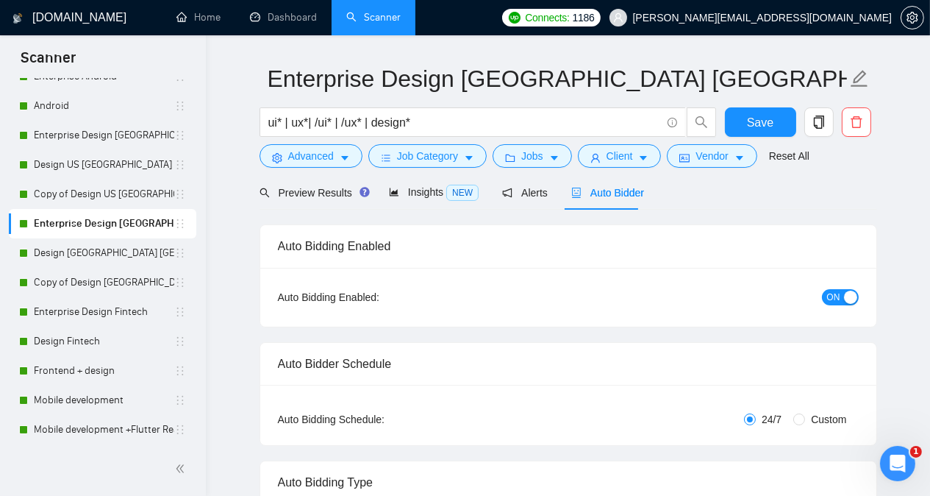
click at [686, 193] on div "Preview Results Insights NEW Alerts Auto Bidder" at bounding box center [569, 192] width 618 height 35
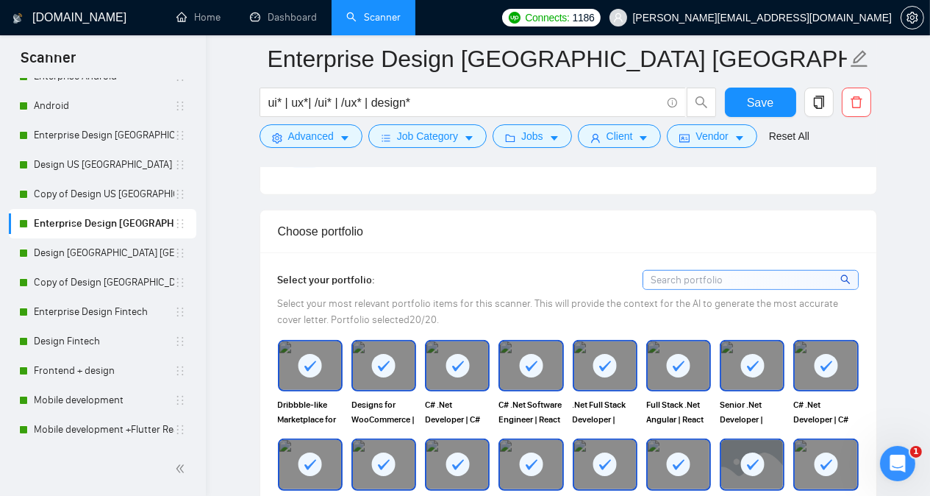
scroll to position [1276, 0]
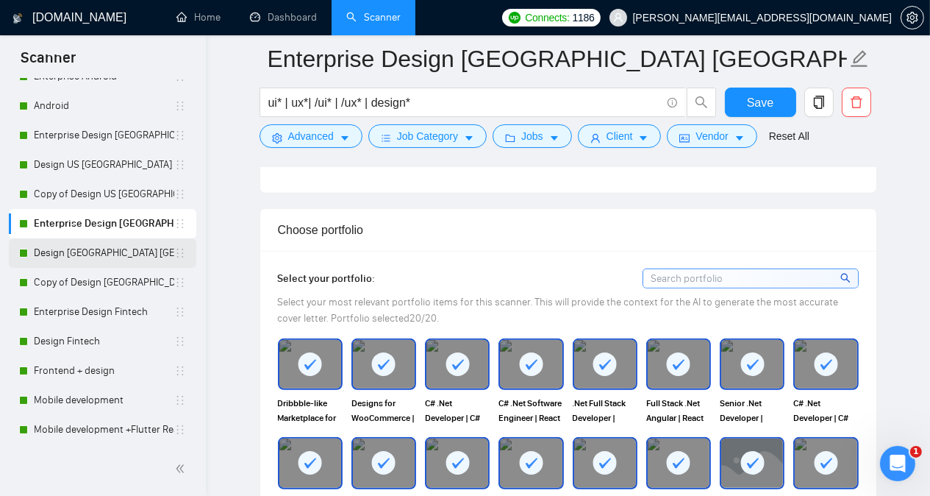
click at [139, 252] on link "Design [GEOGRAPHIC_DATA] [GEOGRAPHIC_DATA] other countries" at bounding box center [104, 252] width 140 height 29
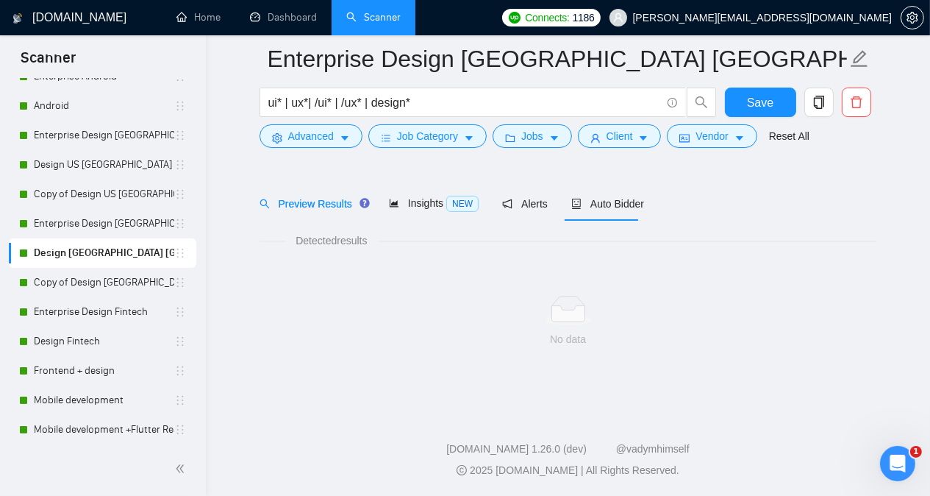
scroll to position [40, 0]
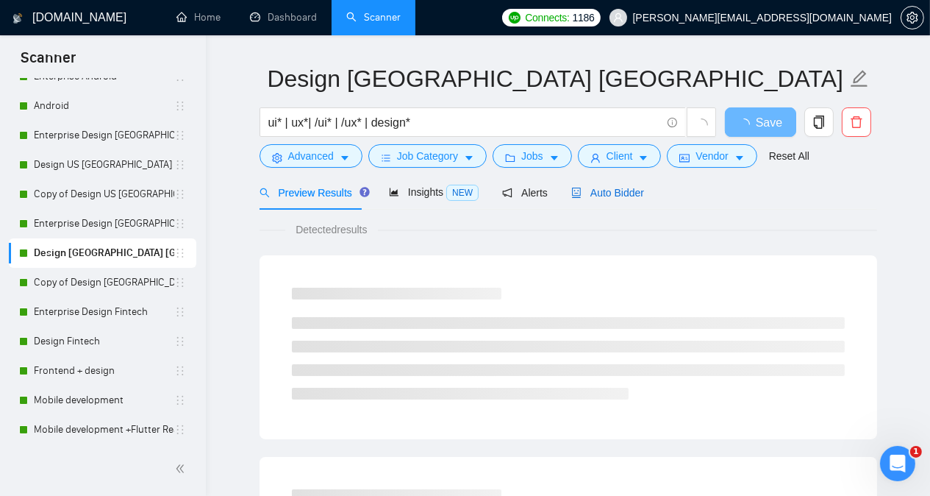
click at [613, 196] on span "Auto Bidder" at bounding box center [607, 193] width 73 height 12
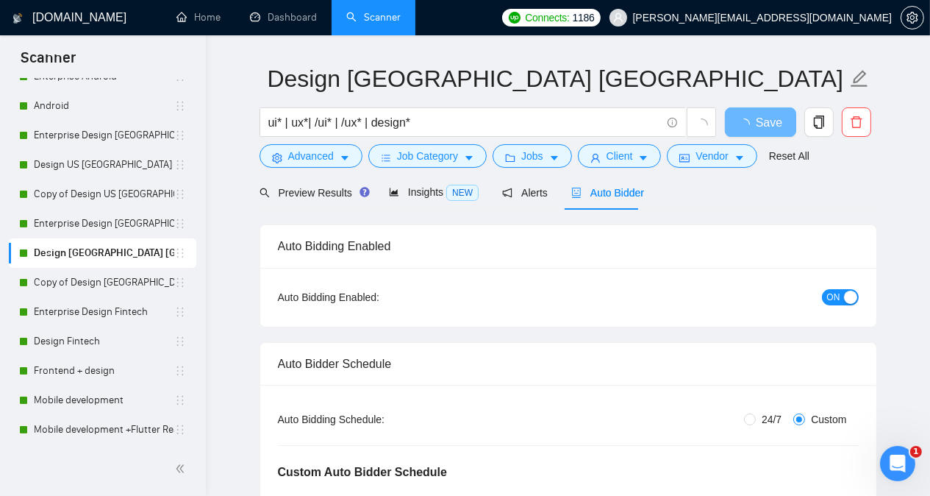
click at [700, 196] on div "Preview Results Insights NEW Alerts Auto Bidder" at bounding box center [569, 192] width 618 height 35
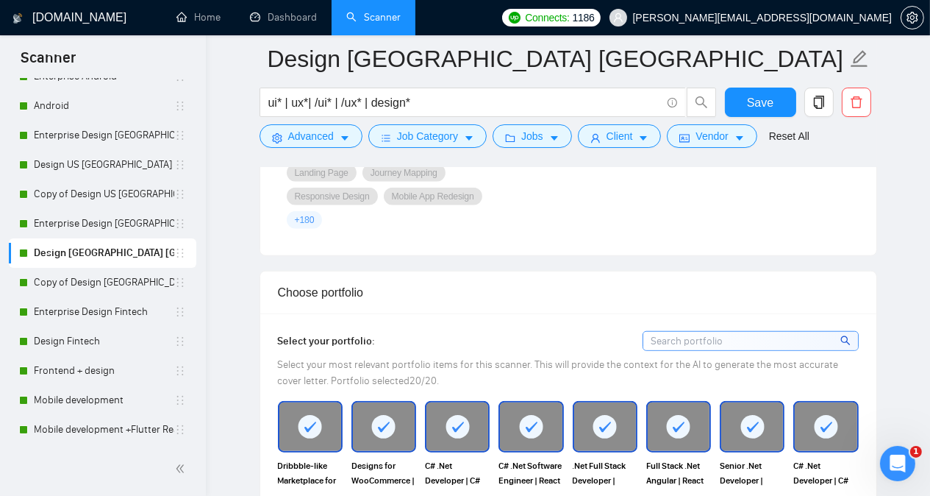
scroll to position [1453, 0]
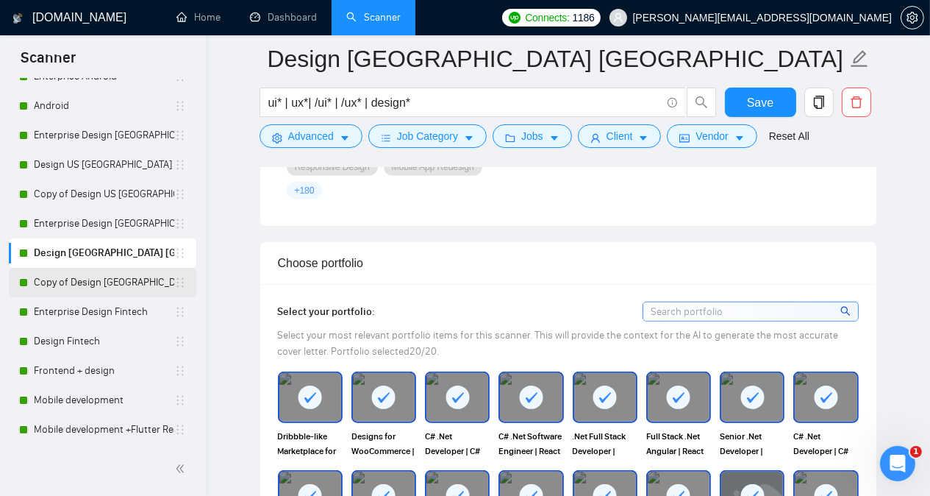
click at [149, 276] on link "Copy of Design [GEOGRAPHIC_DATA] [GEOGRAPHIC_DATA] other countries" at bounding box center [104, 282] width 140 height 29
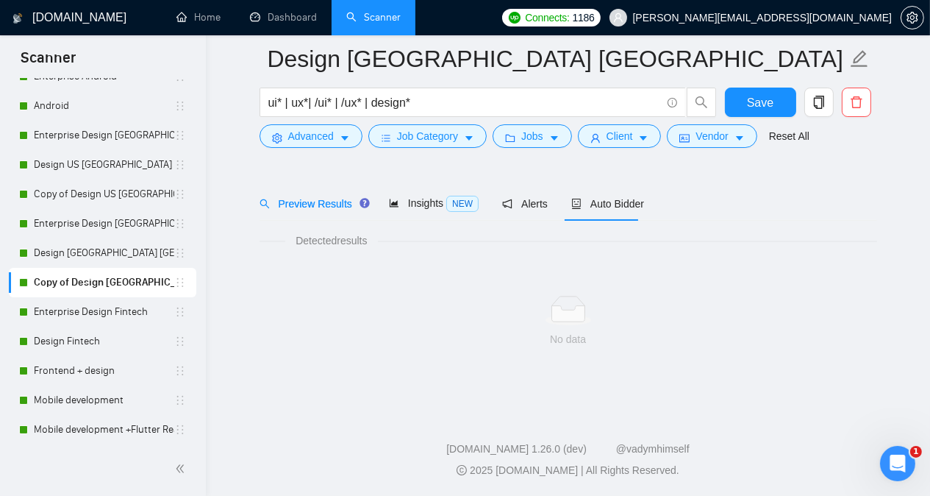
scroll to position [40, 0]
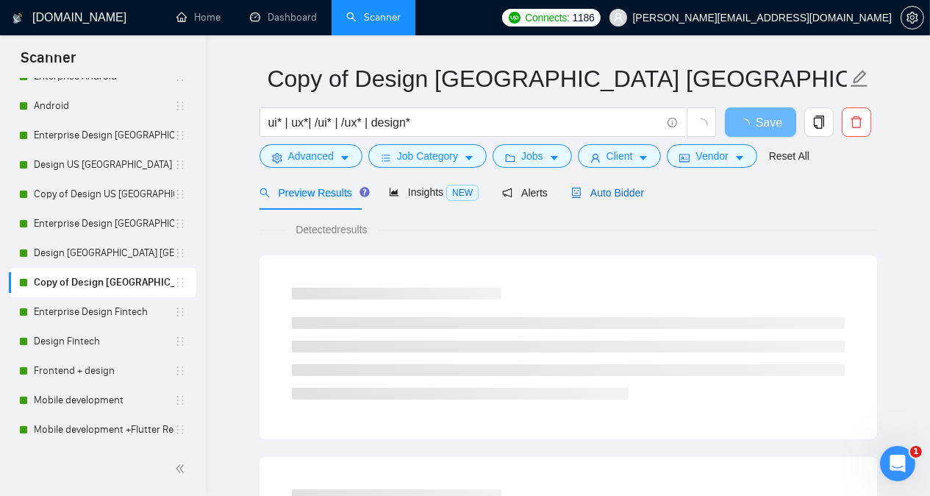
click at [621, 196] on span "Auto Bidder" at bounding box center [607, 193] width 73 height 12
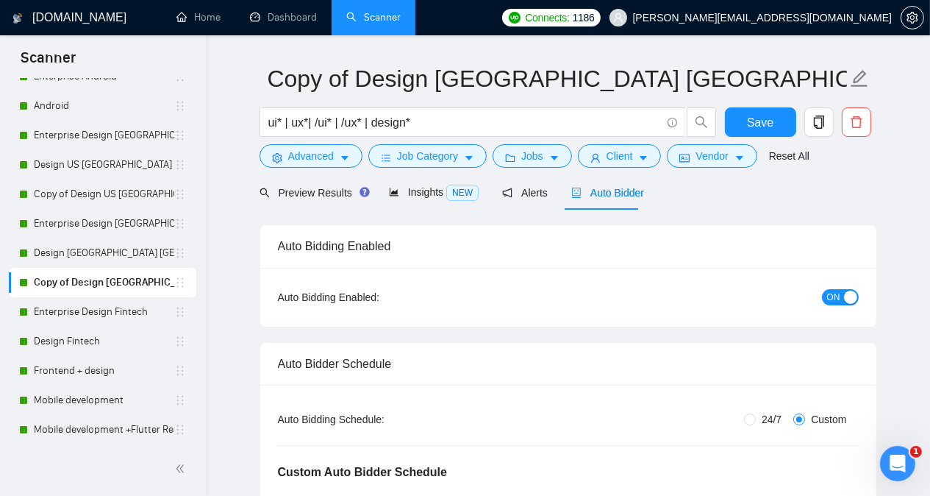
click at [705, 191] on div "Preview Results Insights NEW Alerts Auto Bidder" at bounding box center [569, 192] width 618 height 35
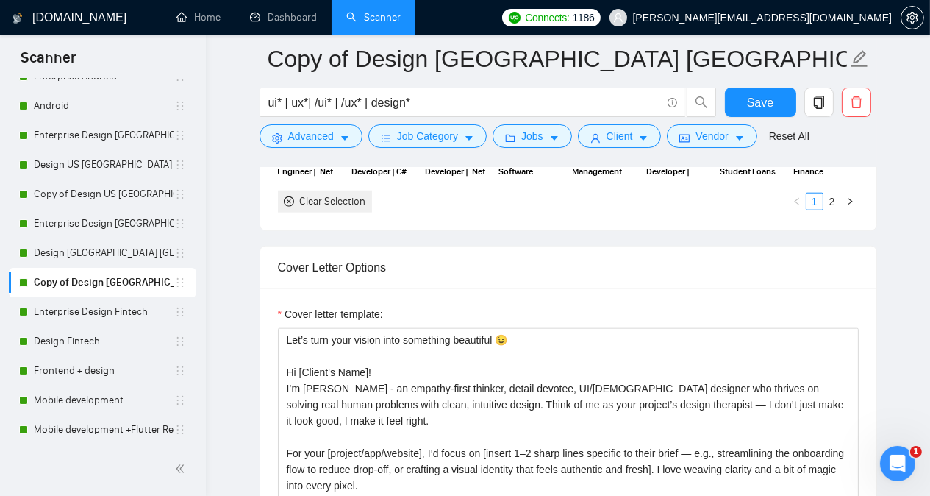
scroll to position [1894, 0]
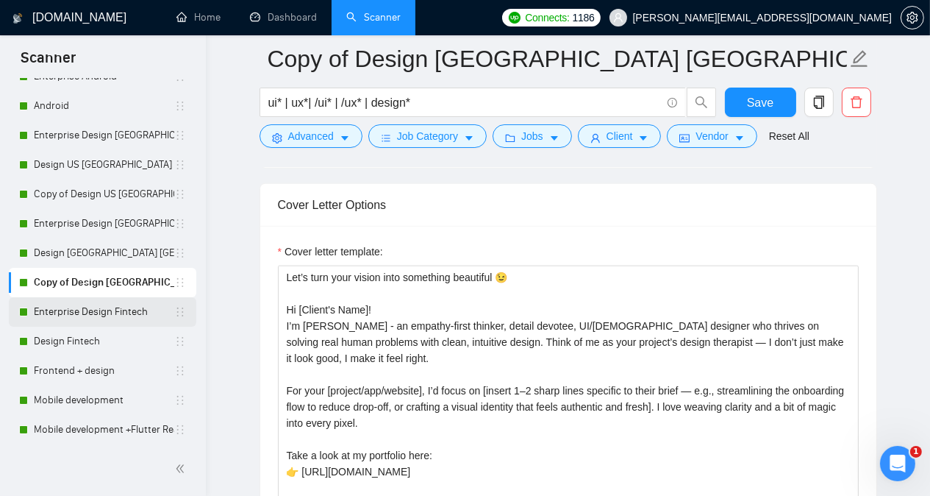
click at [111, 307] on link "Enterprise Design Fintech" at bounding box center [104, 311] width 140 height 29
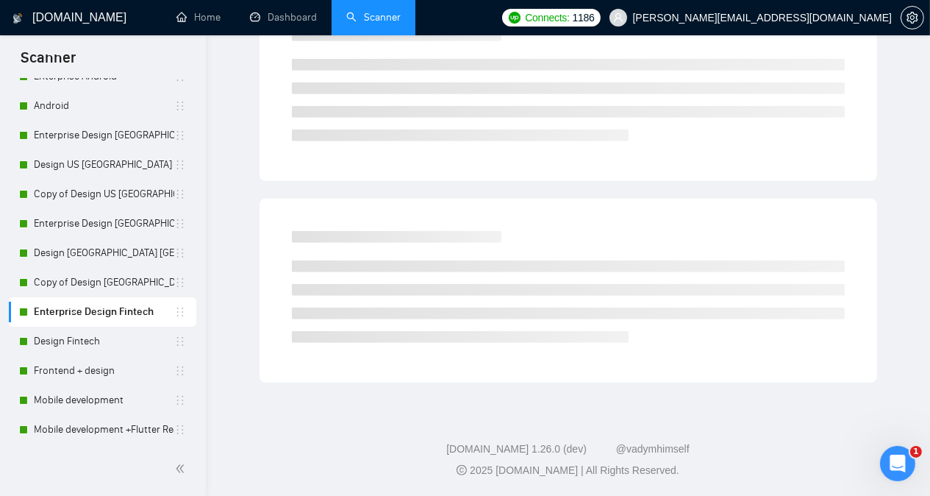
scroll to position [40, 0]
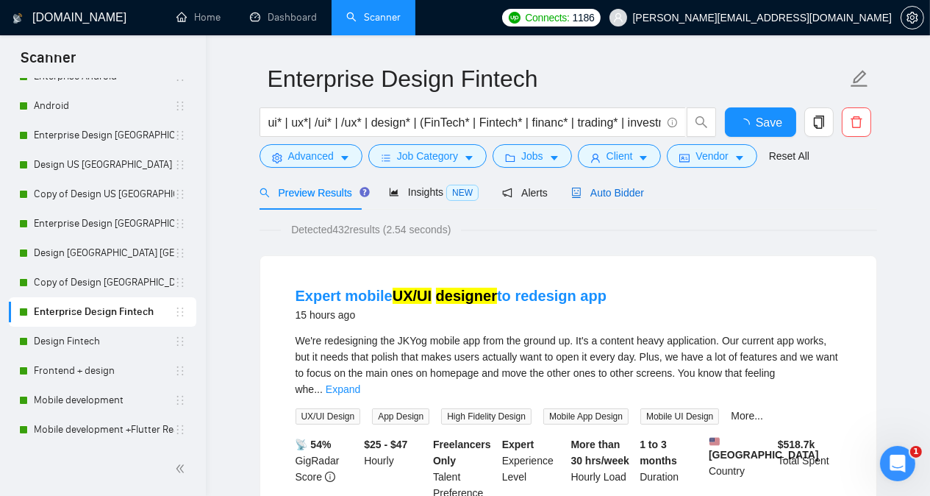
click at [599, 190] on span "Auto Bidder" at bounding box center [607, 193] width 73 height 12
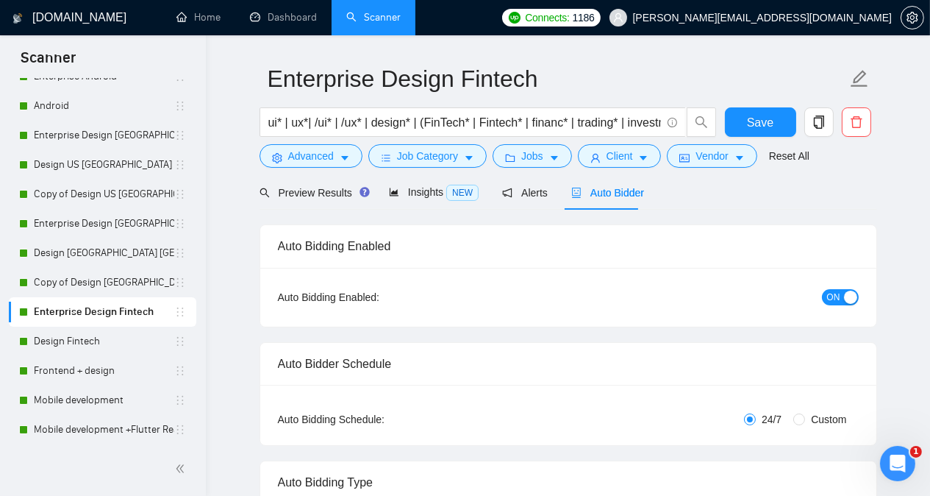
click at [579, 232] on div "Auto Bidding Enabled" at bounding box center [568, 246] width 581 height 42
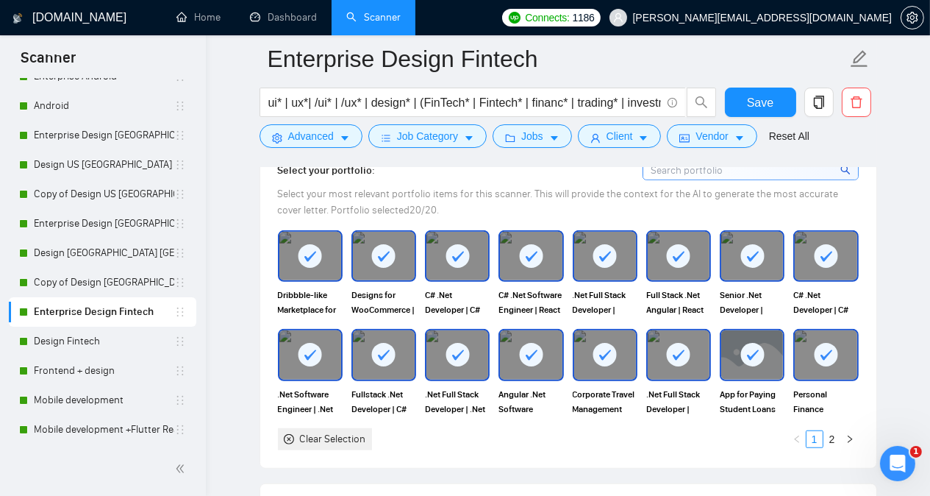
scroll to position [1364, 0]
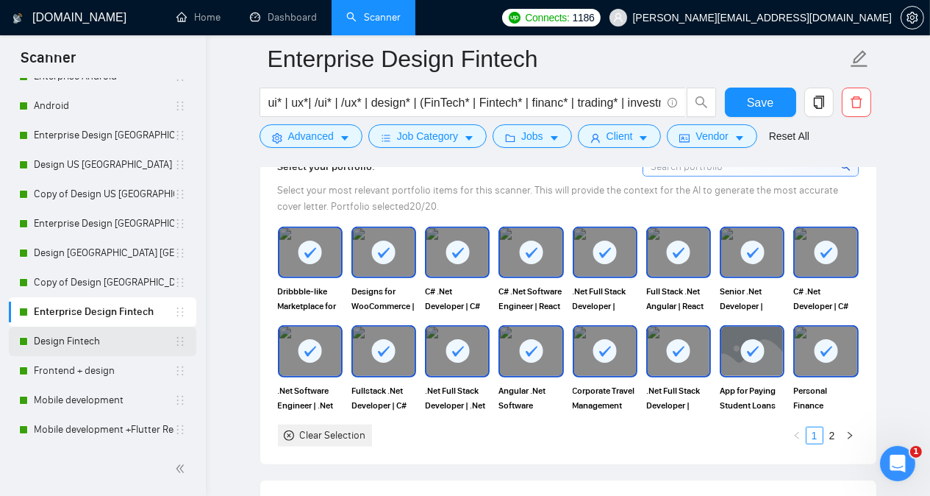
click at [93, 346] on link "Design Fintech" at bounding box center [104, 341] width 140 height 29
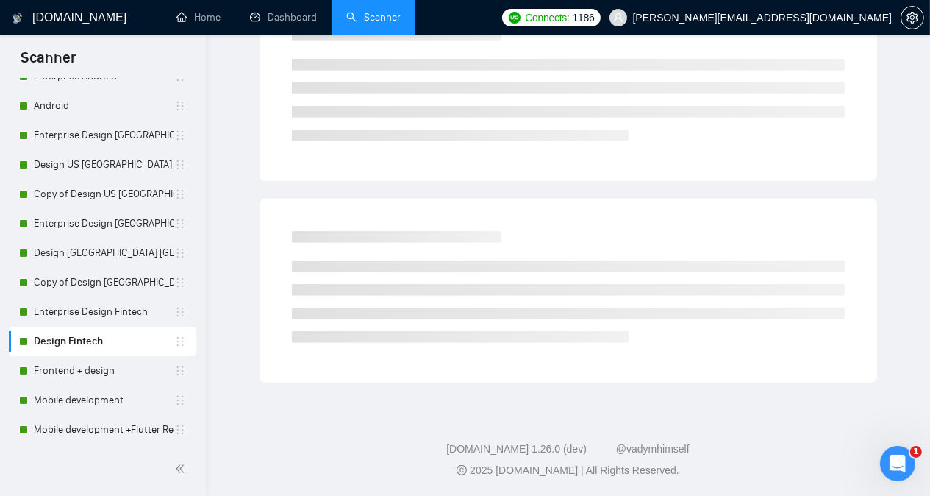
scroll to position [40, 0]
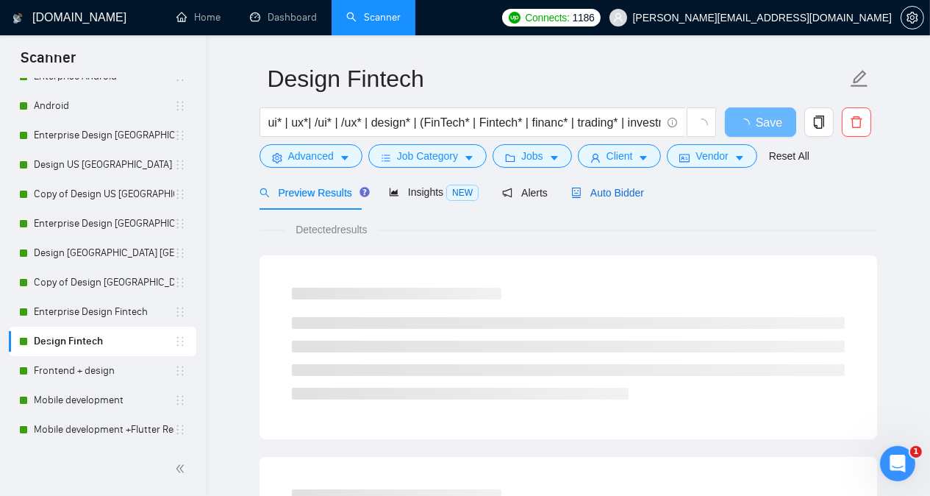
click at [610, 190] on span "Auto Bidder" at bounding box center [607, 193] width 73 height 12
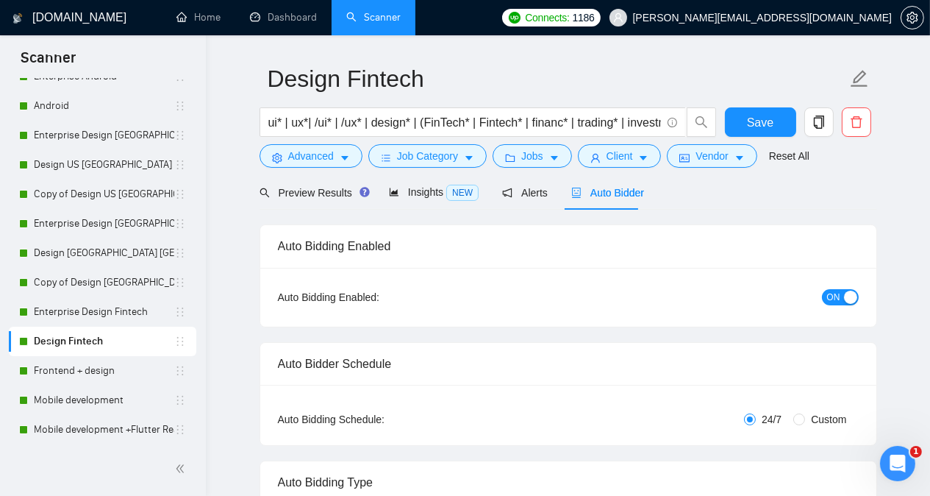
click at [715, 208] on div "Preview Results Insights NEW Alerts Auto Bidder" at bounding box center [569, 192] width 618 height 35
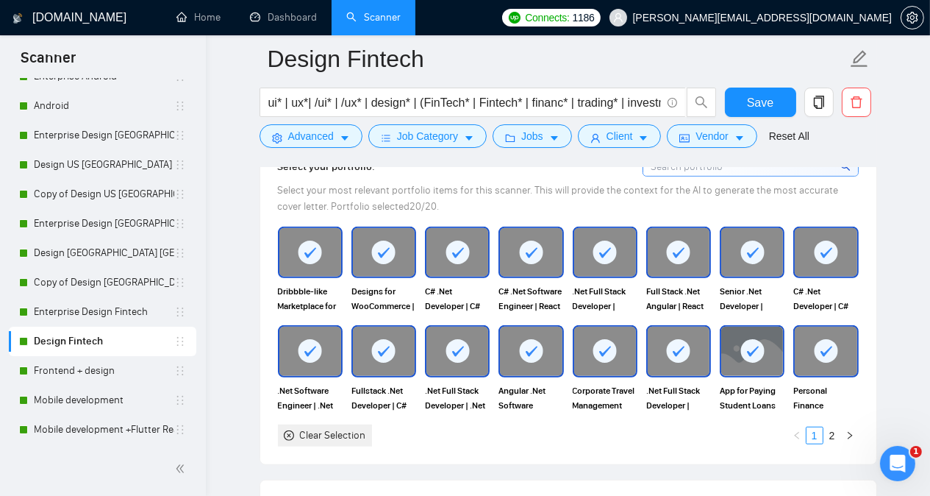
scroll to position [1423, 0]
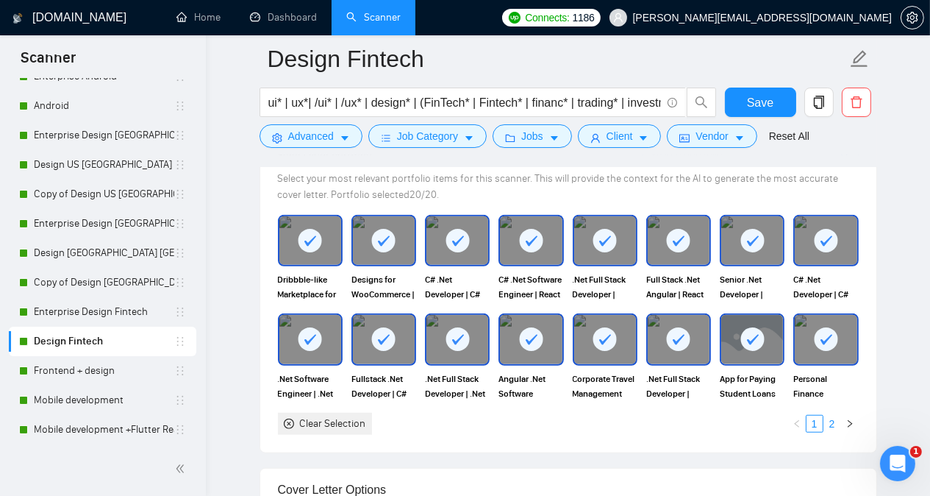
click at [833, 416] on link "2" at bounding box center [833, 424] width 16 height 16
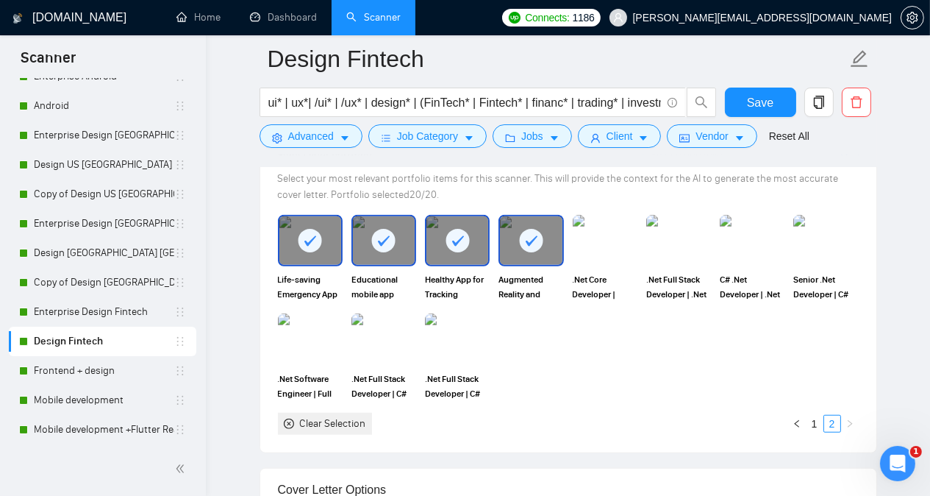
click at [528, 236] on icon at bounding box center [532, 240] width 12 height 10
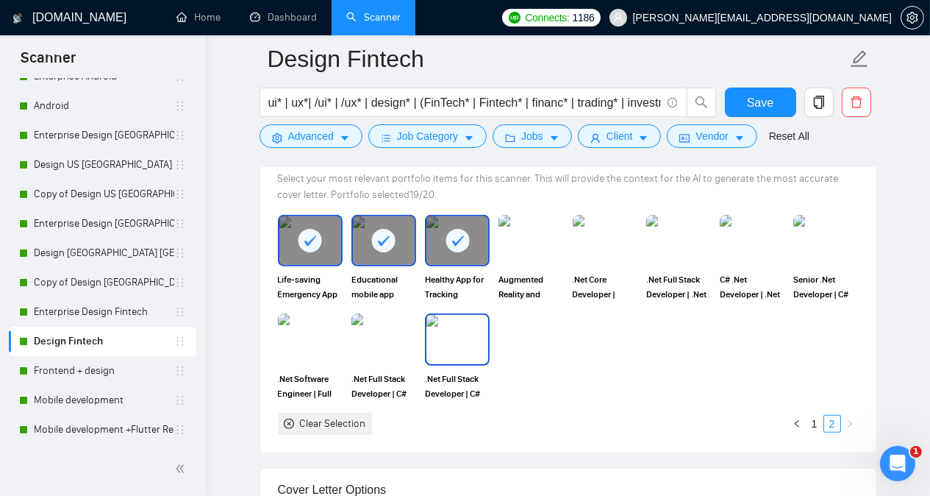
click at [455, 337] on img at bounding box center [458, 339] width 62 height 49
click at [761, 104] on span "Save" at bounding box center [760, 102] width 26 height 18
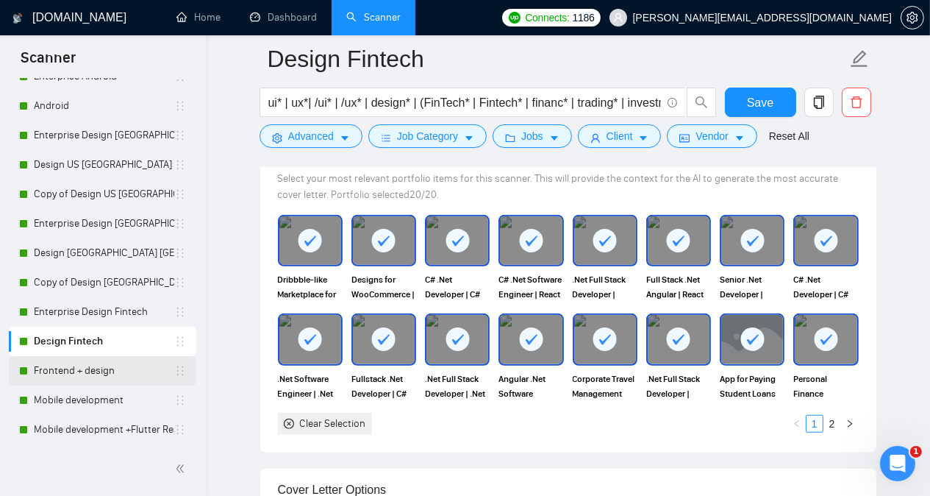
click at [95, 366] on link "Frontend + design" at bounding box center [104, 370] width 140 height 29
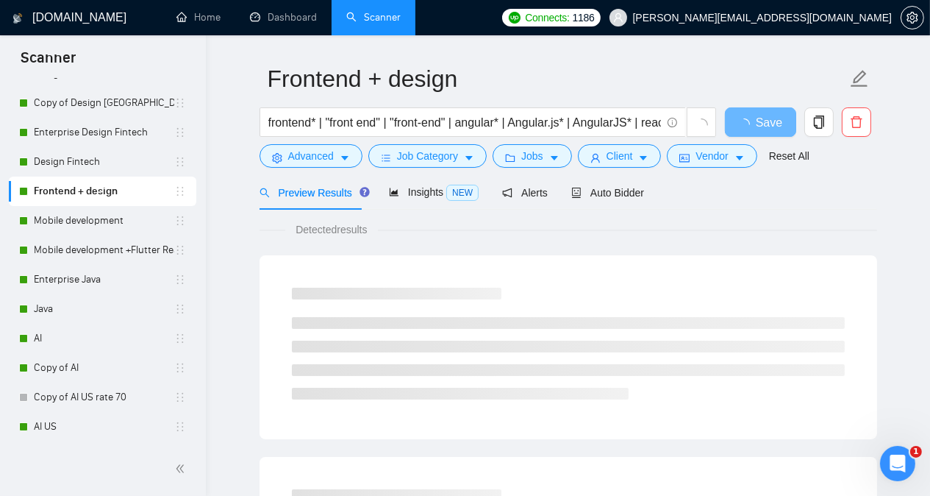
scroll to position [1102, 0]
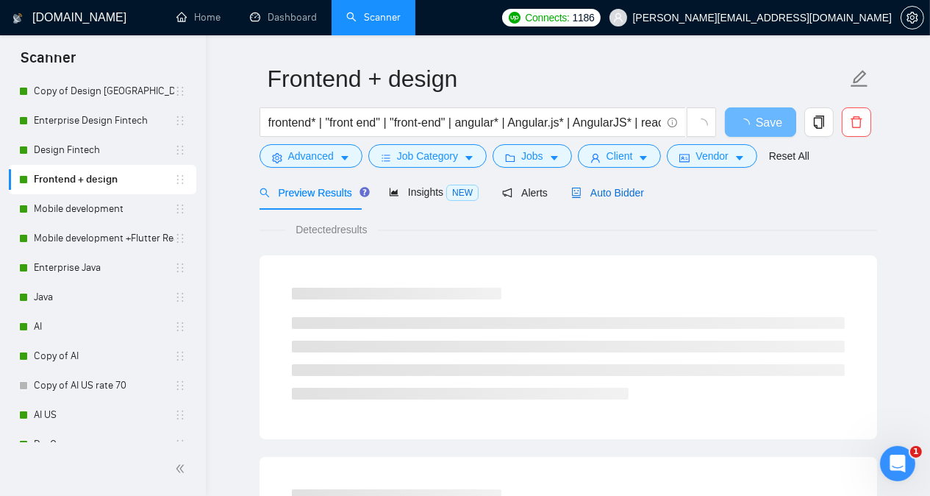
click at [617, 193] on span "Auto Bidder" at bounding box center [607, 193] width 73 height 12
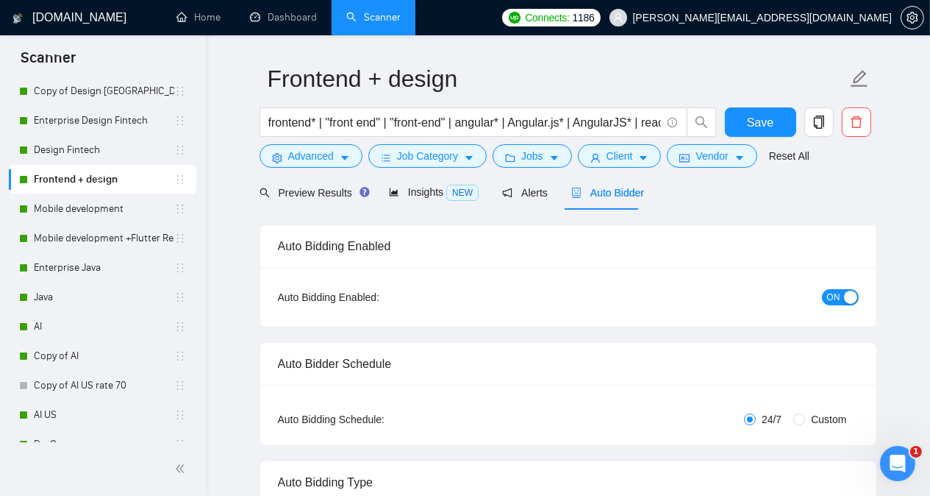
click at [727, 193] on div "Preview Results Insights NEW Alerts Auto Bidder" at bounding box center [569, 192] width 618 height 35
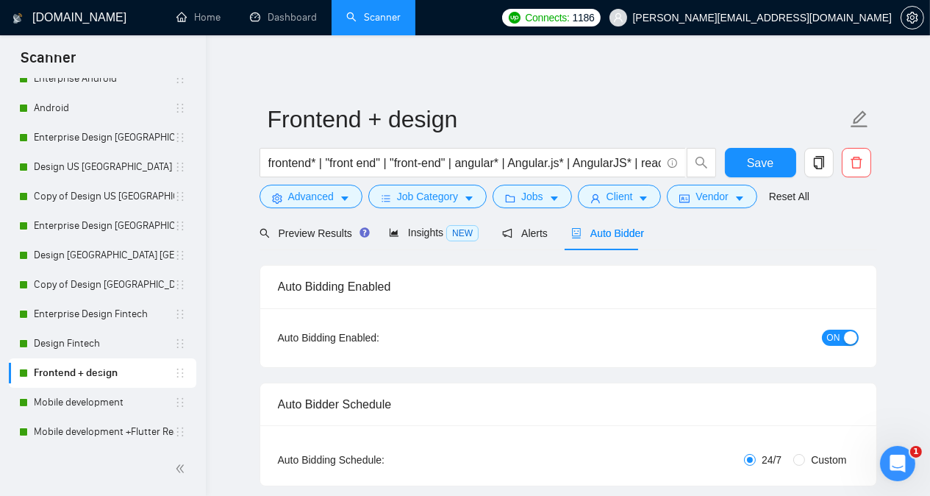
scroll to position [905, 0]
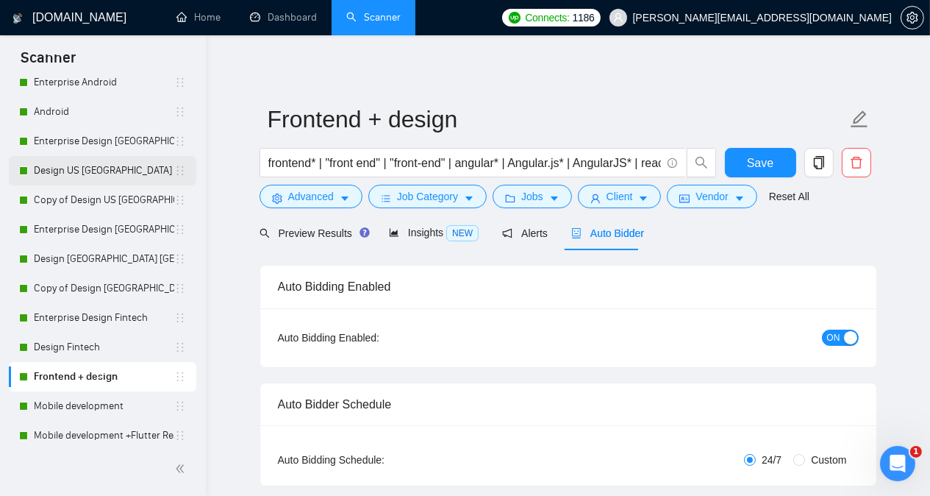
click at [112, 168] on link "Design US [GEOGRAPHIC_DATA]" at bounding box center [104, 170] width 140 height 29
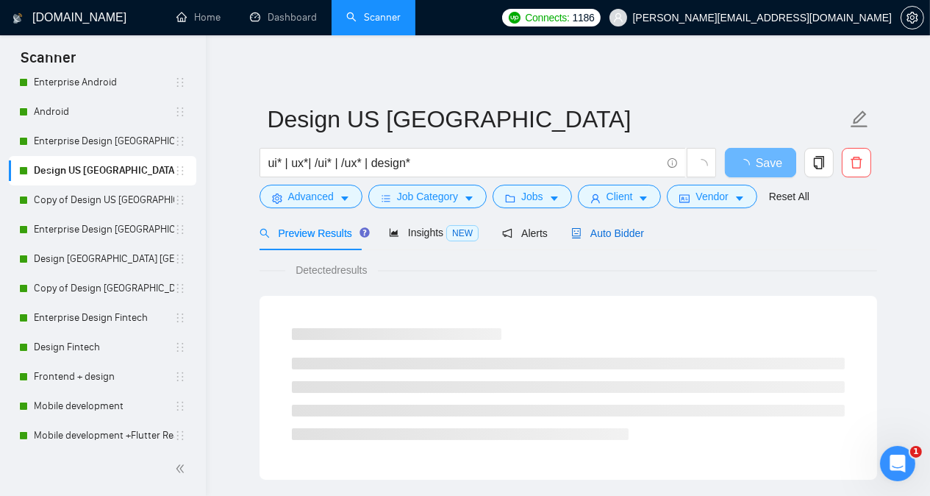
click at [604, 240] on div "Auto Bidder" at bounding box center [607, 233] width 73 height 16
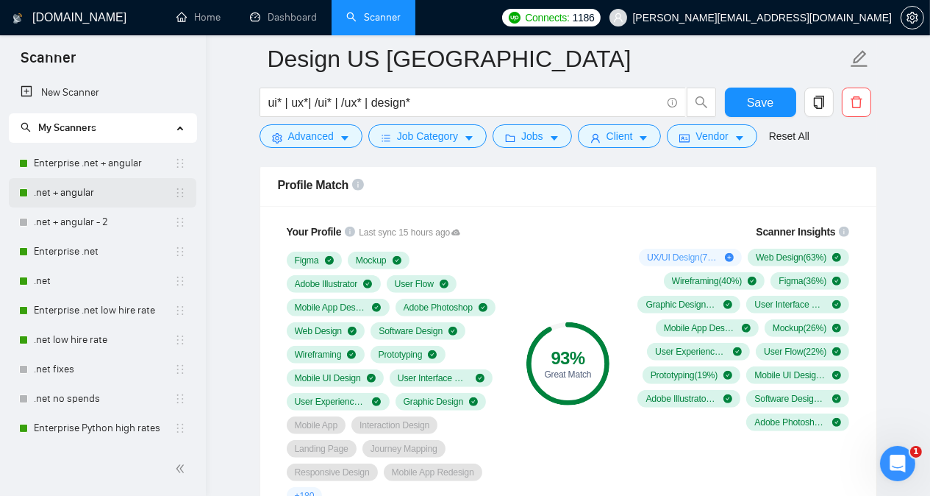
click at [104, 189] on link ".net + angular" at bounding box center [104, 192] width 140 height 29
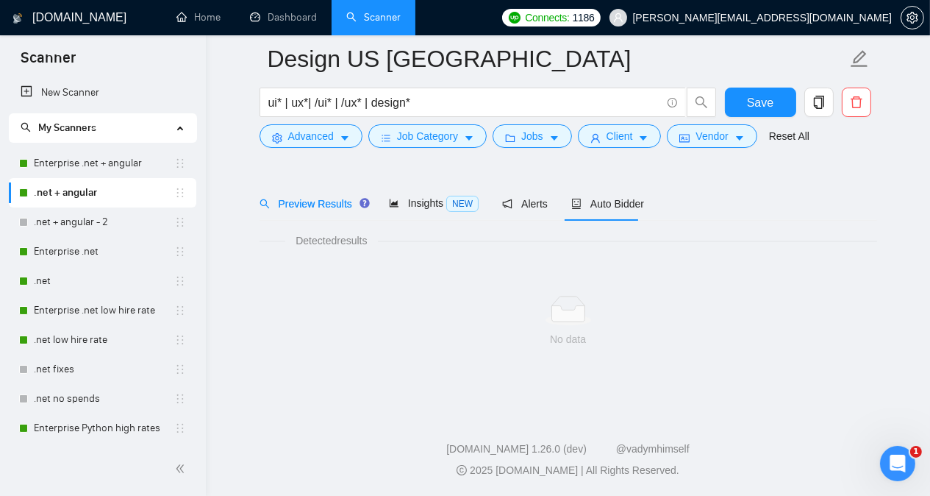
scroll to position [40, 0]
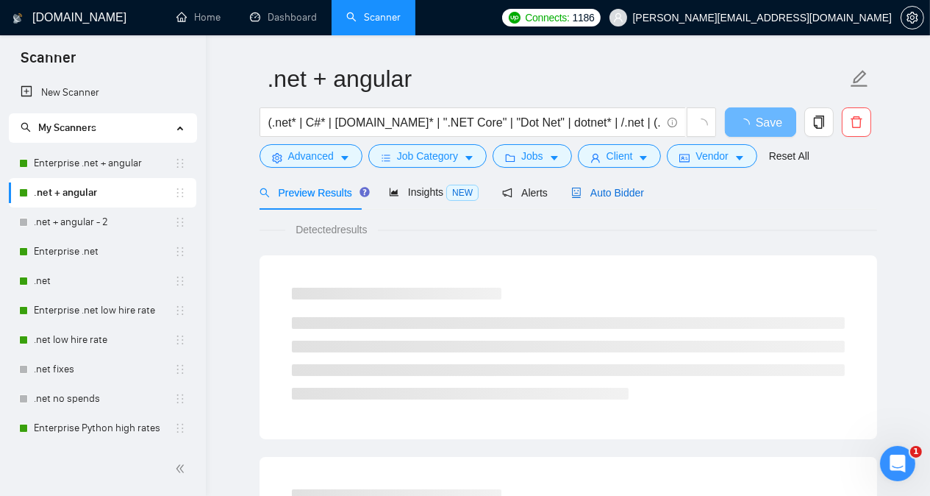
click at [605, 190] on span "Auto Bidder" at bounding box center [607, 193] width 73 height 12
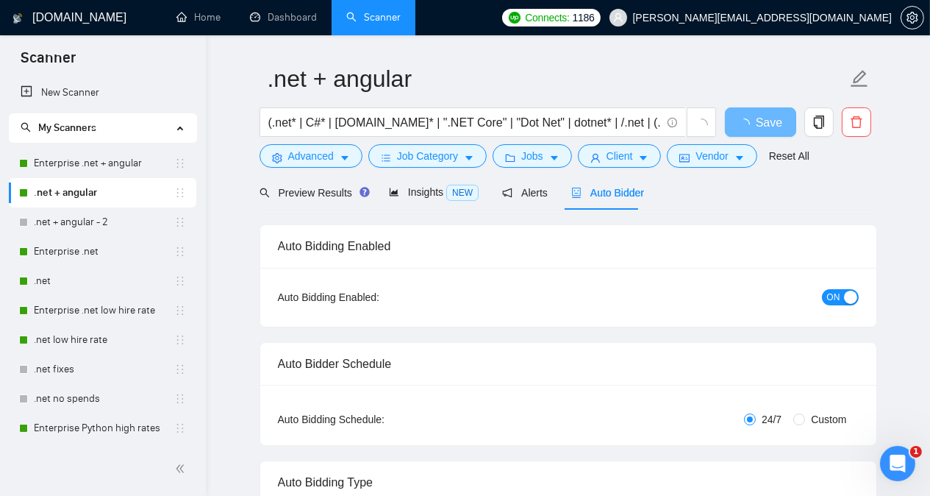
click at [707, 195] on div "Preview Results Insights NEW Alerts Auto Bidder" at bounding box center [569, 192] width 618 height 35
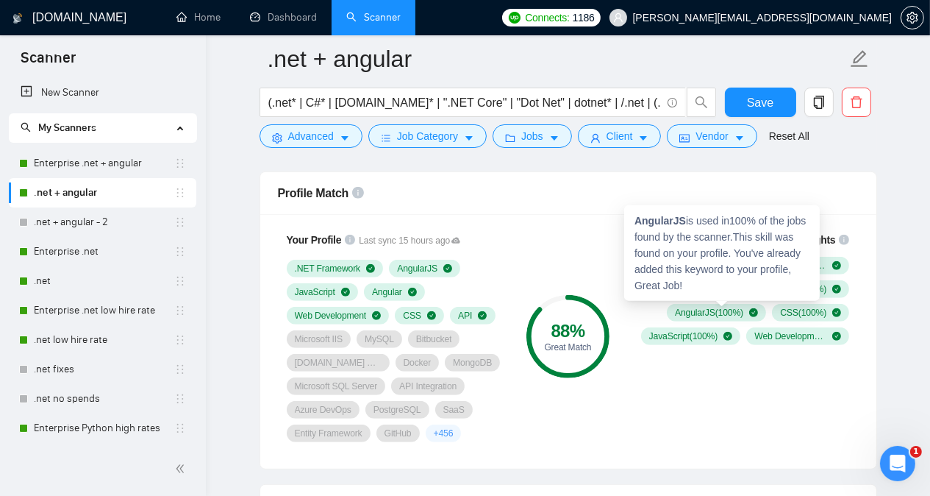
scroll to position [952, 0]
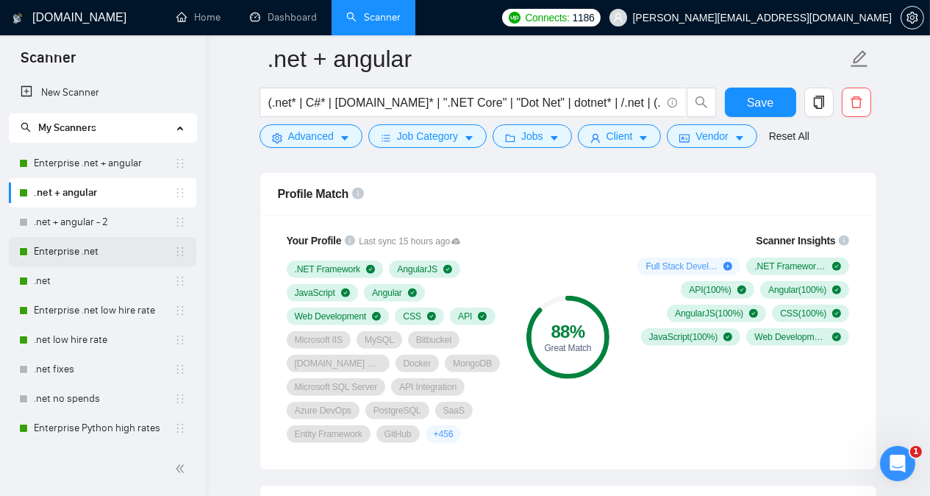
click at [94, 254] on link "Enterprise .net" at bounding box center [104, 251] width 140 height 29
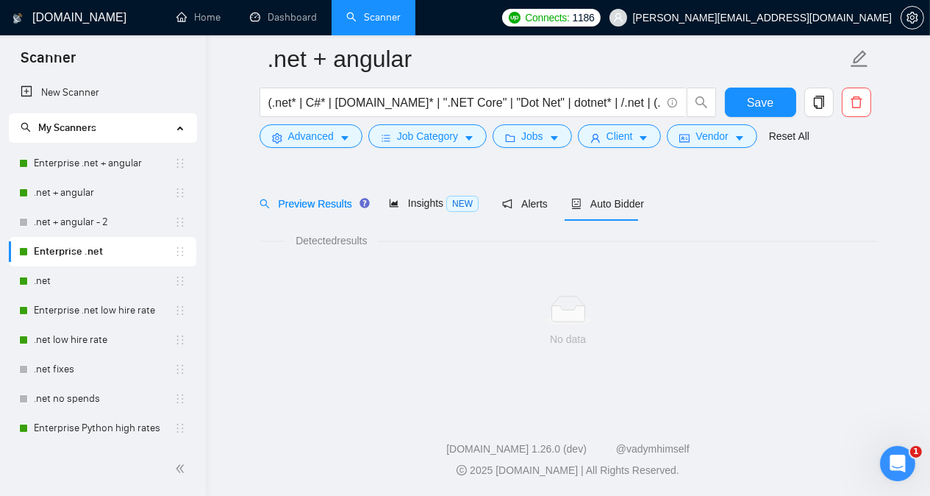
scroll to position [40, 0]
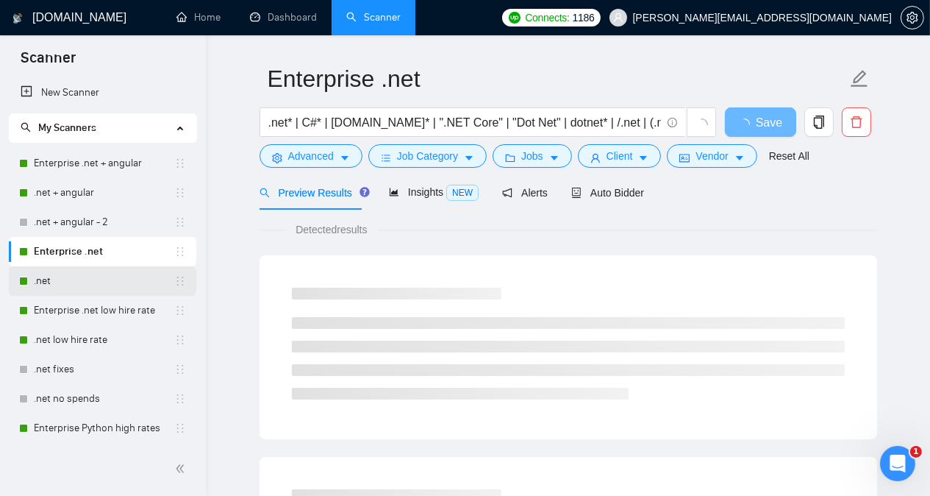
click at [96, 274] on link ".net" at bounding box center [104, 280] width 140 height 29
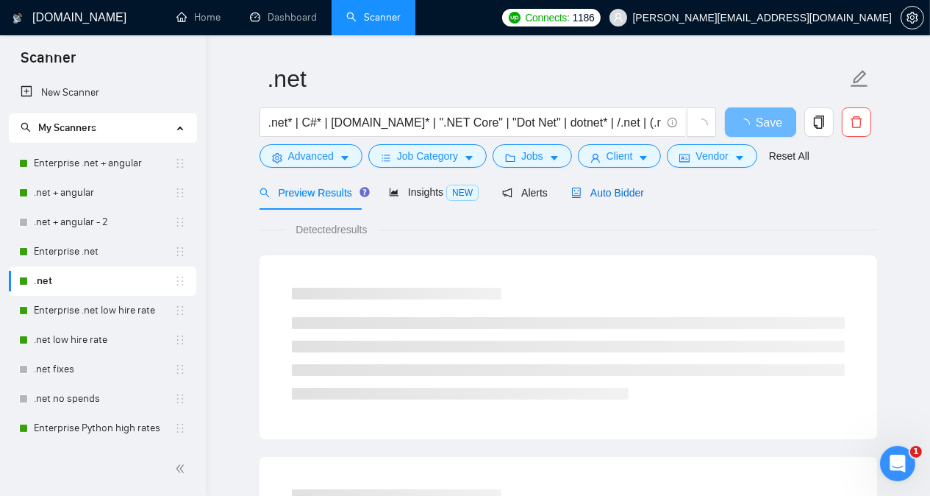
click at [610, 192] on span "Auto Bidder" at bounding box center [607, 193] width 73 height 12
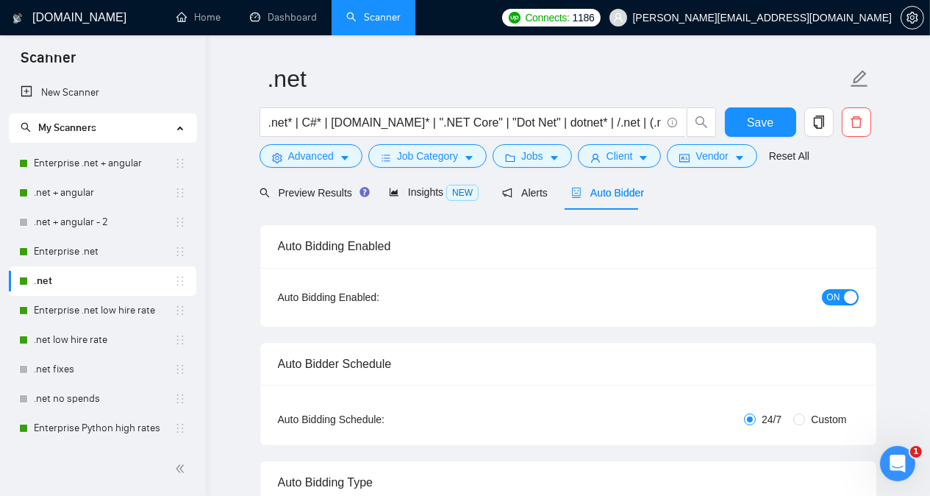
click at [683, 193] on div "Preview Results Insights NEW Alerts Auto Bidder" at bounding box center [569, 192] width 618 height 35
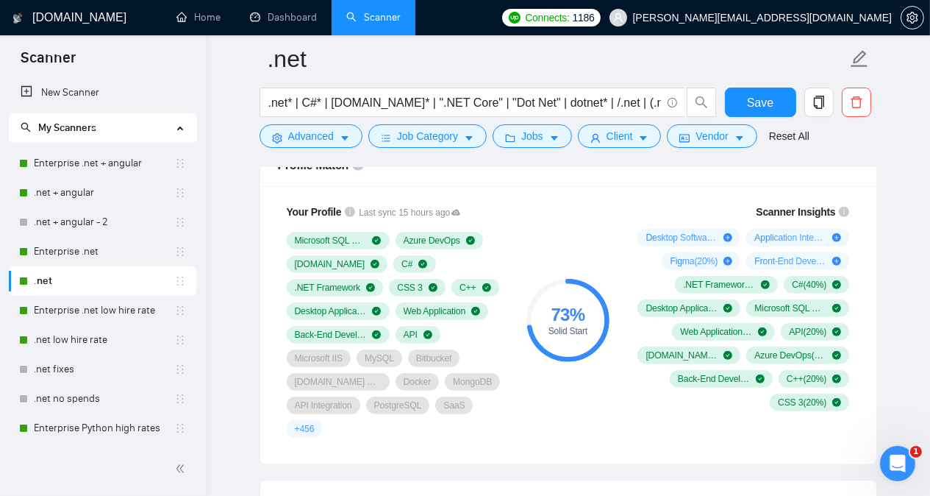
scroll to position [982, 0]
click at [113, 256] on link "Enterprise .net" at bounding box center [104, 251] width 140 height 29
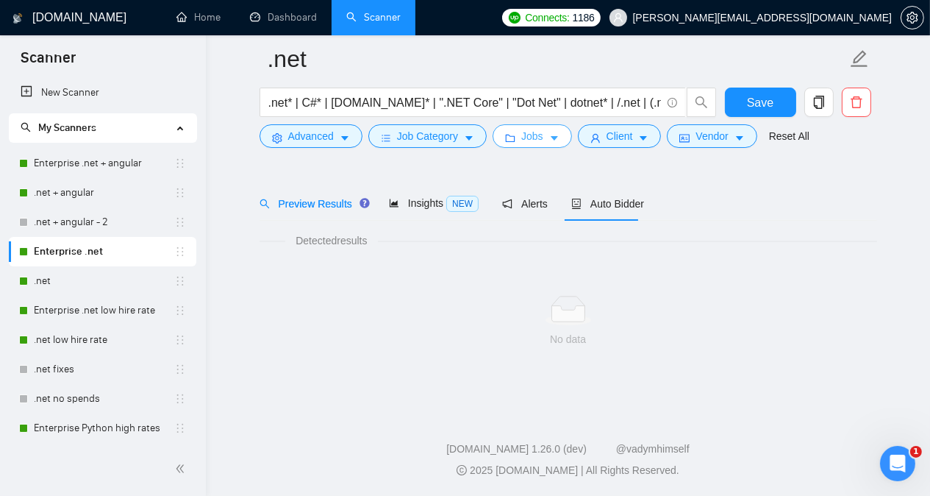
scroll to position [40, 0]
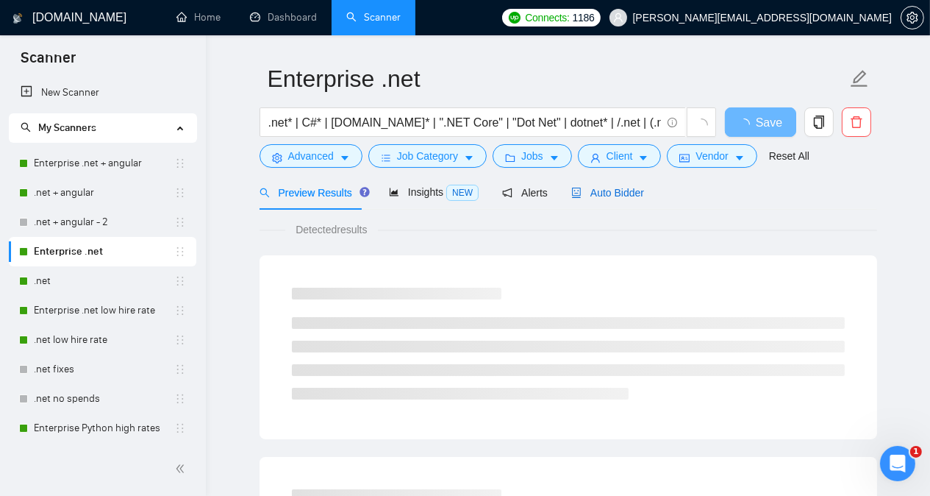
click at [591, 191] on span "Auto Bidder" at bounding box center [607, 193] width 73 height 12
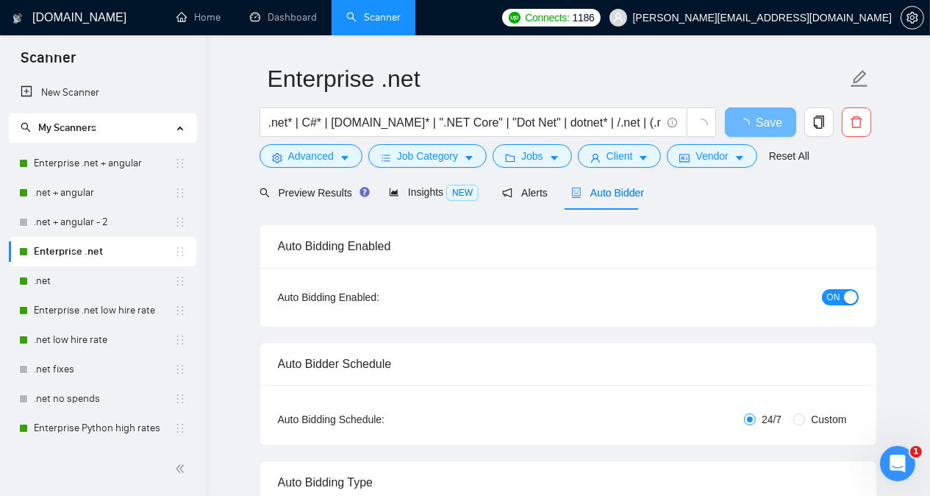
click at [752, 193] on div "Preview Results Insights NEW Alerts Auto Bidder" at bounding box center [569, 192] width 618 height 35
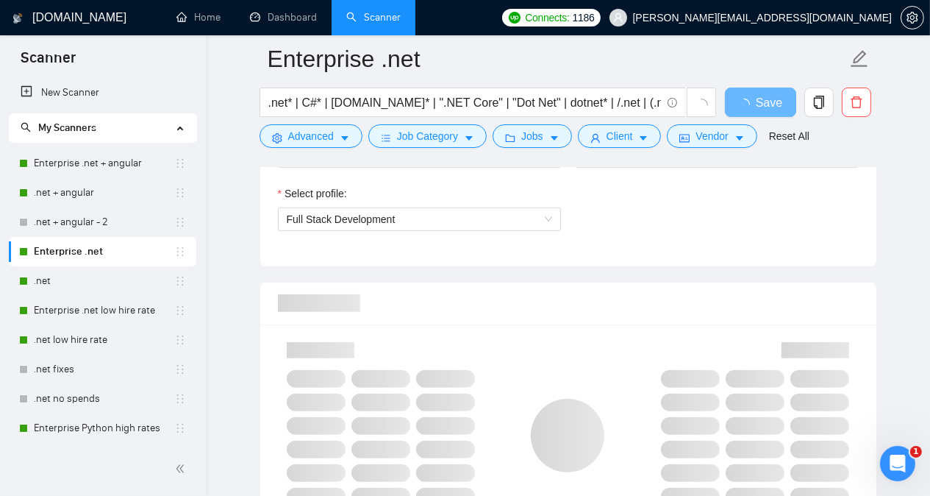
scroll to position [952, 0]
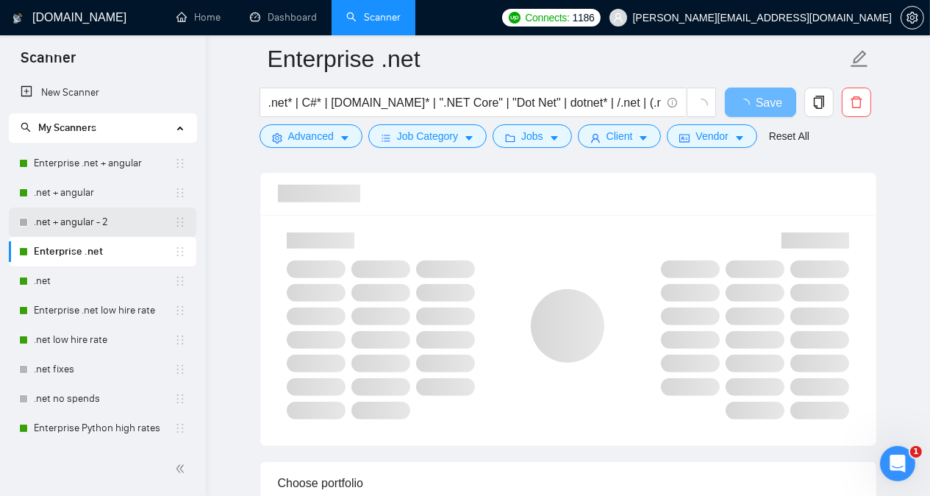
click at [101, 223] on link ".net + angular - 2" at bounding box center [104, 221] width 140 height 29
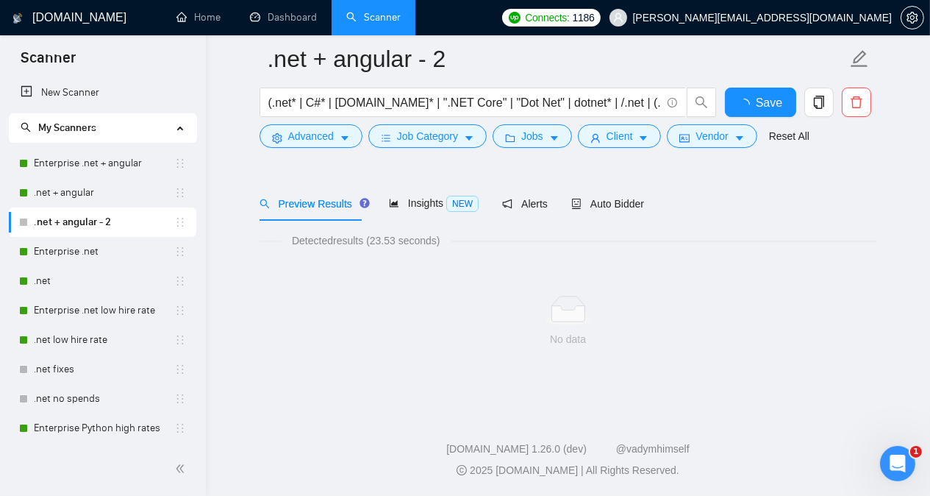
scroll to position [29, 0]
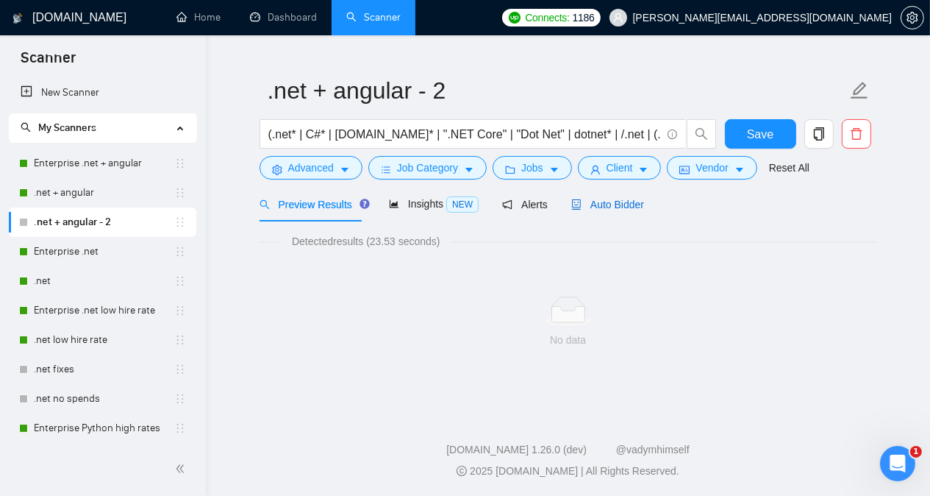
click at [610, 211] on div "Auto Bidder" at bounding box center [607, 204] width 73 height 16
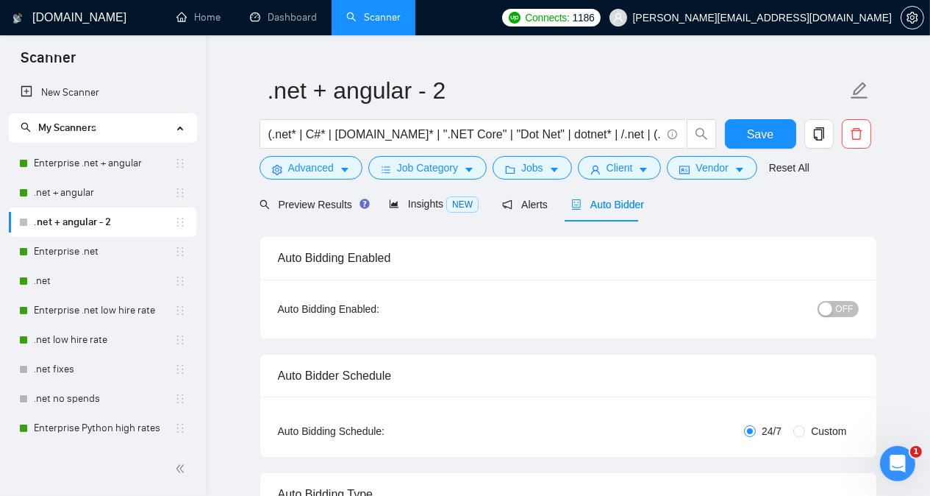
click at [683, 213] on div "Preview Results Insights NEW Alerts Auto Bidder" at bounding box center [569, 204] width 618 height 35
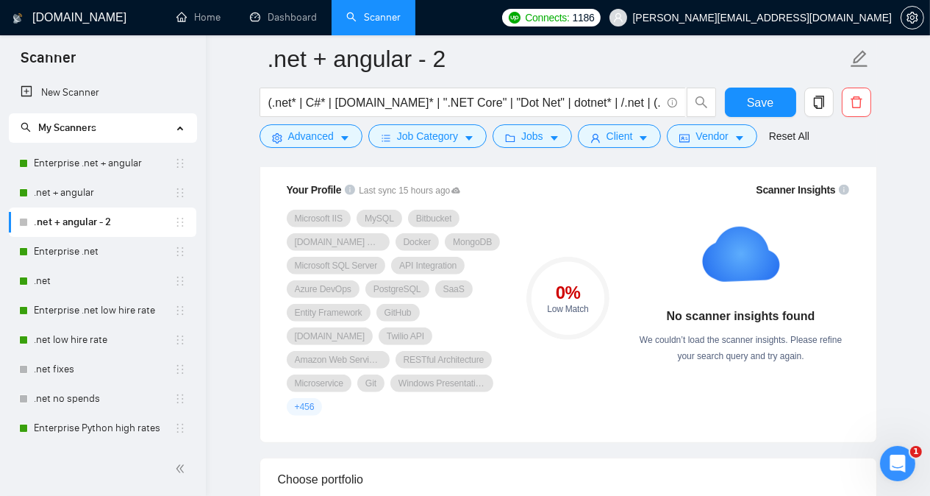
scroll to position [970, 0]
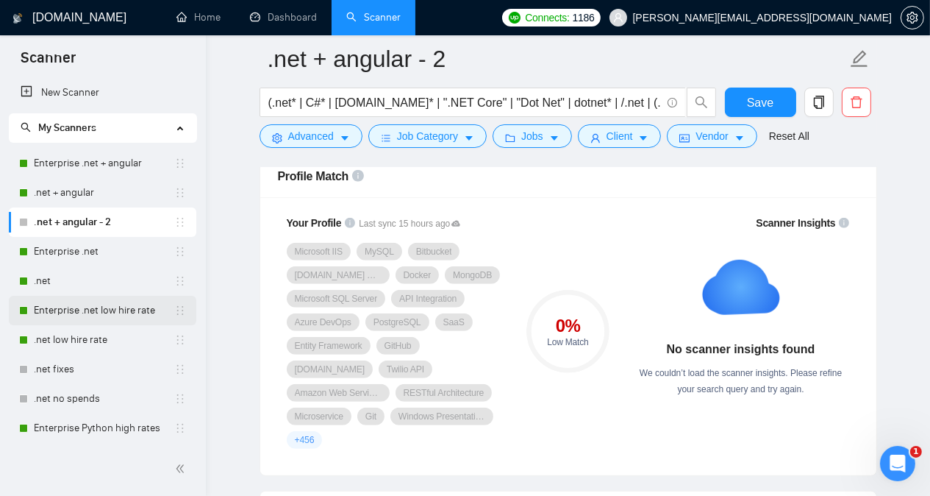
click at [83, 308] on link "Enterprise .net low hire rate" at bounding box center [104, 310] width 140 height 29
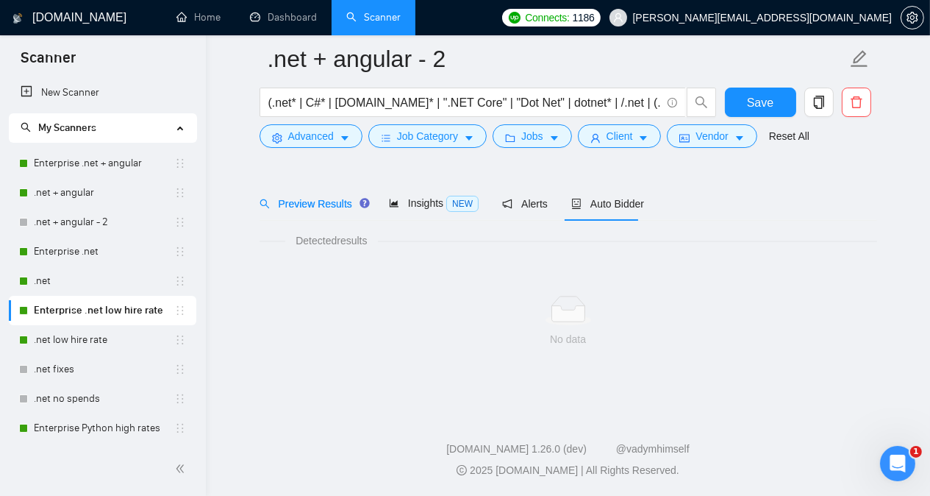
scroll to position [40, 0]
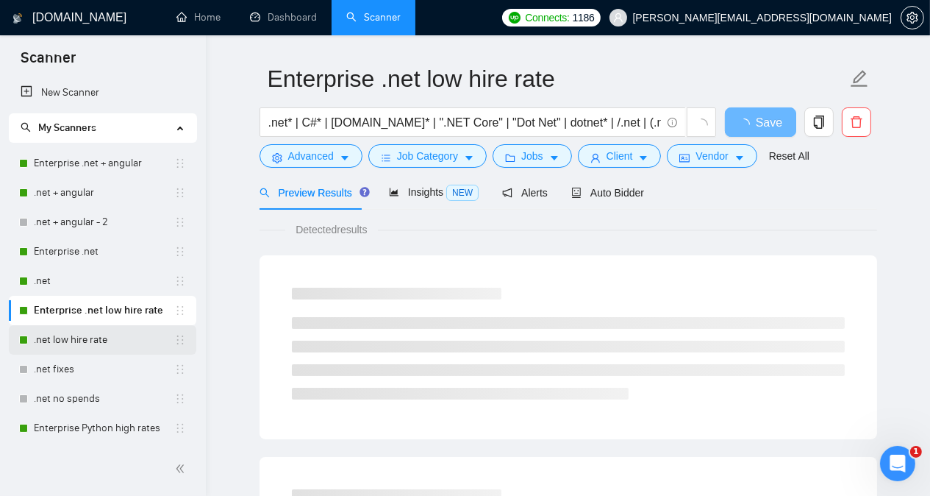
click at [91, 337] on link ".net low hire rate" at bounding box center [104, 339] width 140 height 29
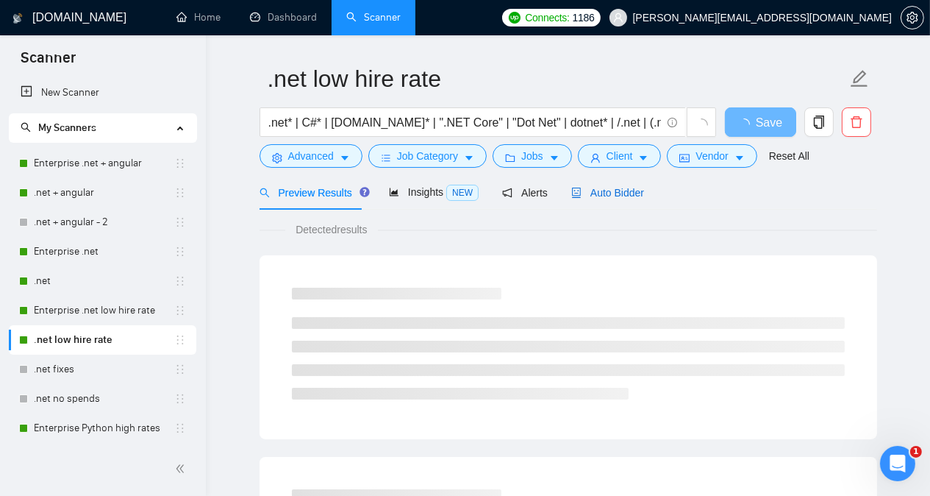
click at [591, 196] on span "Auto Bidder" at bounding box center [607, 193] width 73 height 12
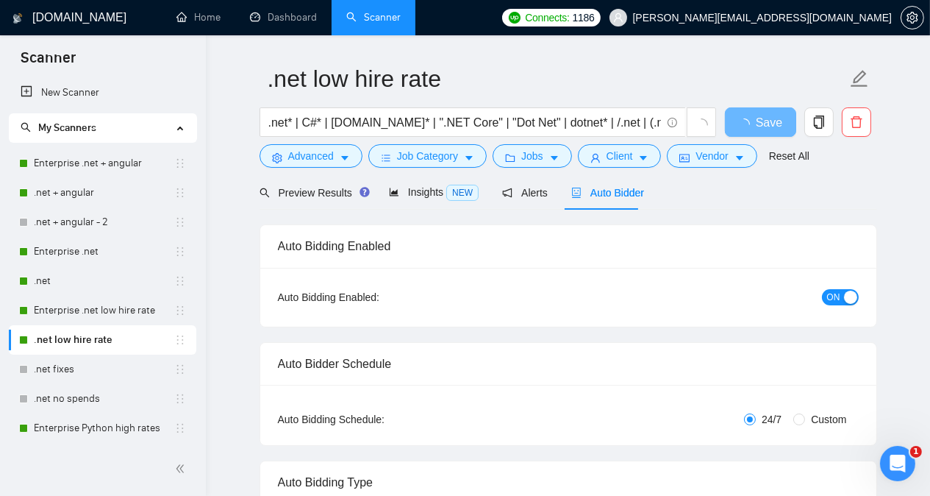
checkbox input "true"
click at [605, 225] on div "Auto Bidding Enabled" at bounding box center [568, 246] width 581 height 42
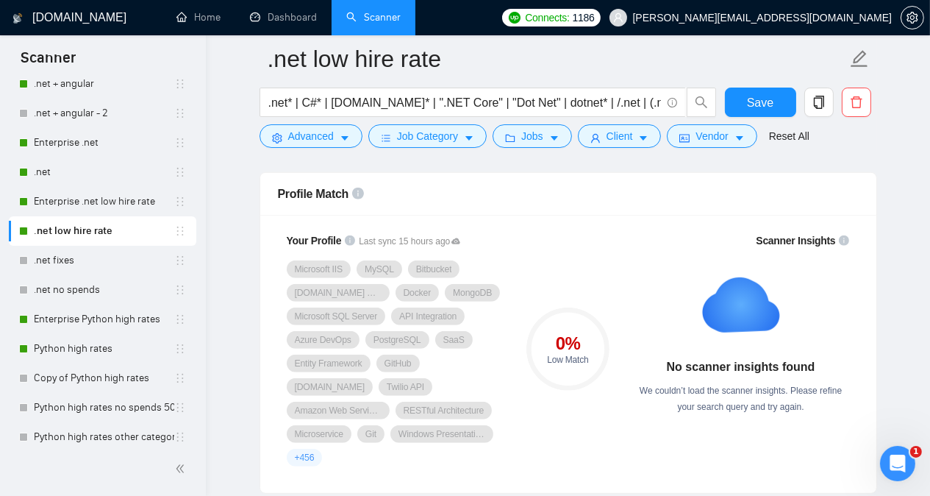
scroll to position [110, 0]
